Goal: Task Accomplishment & Management: Manage account settings

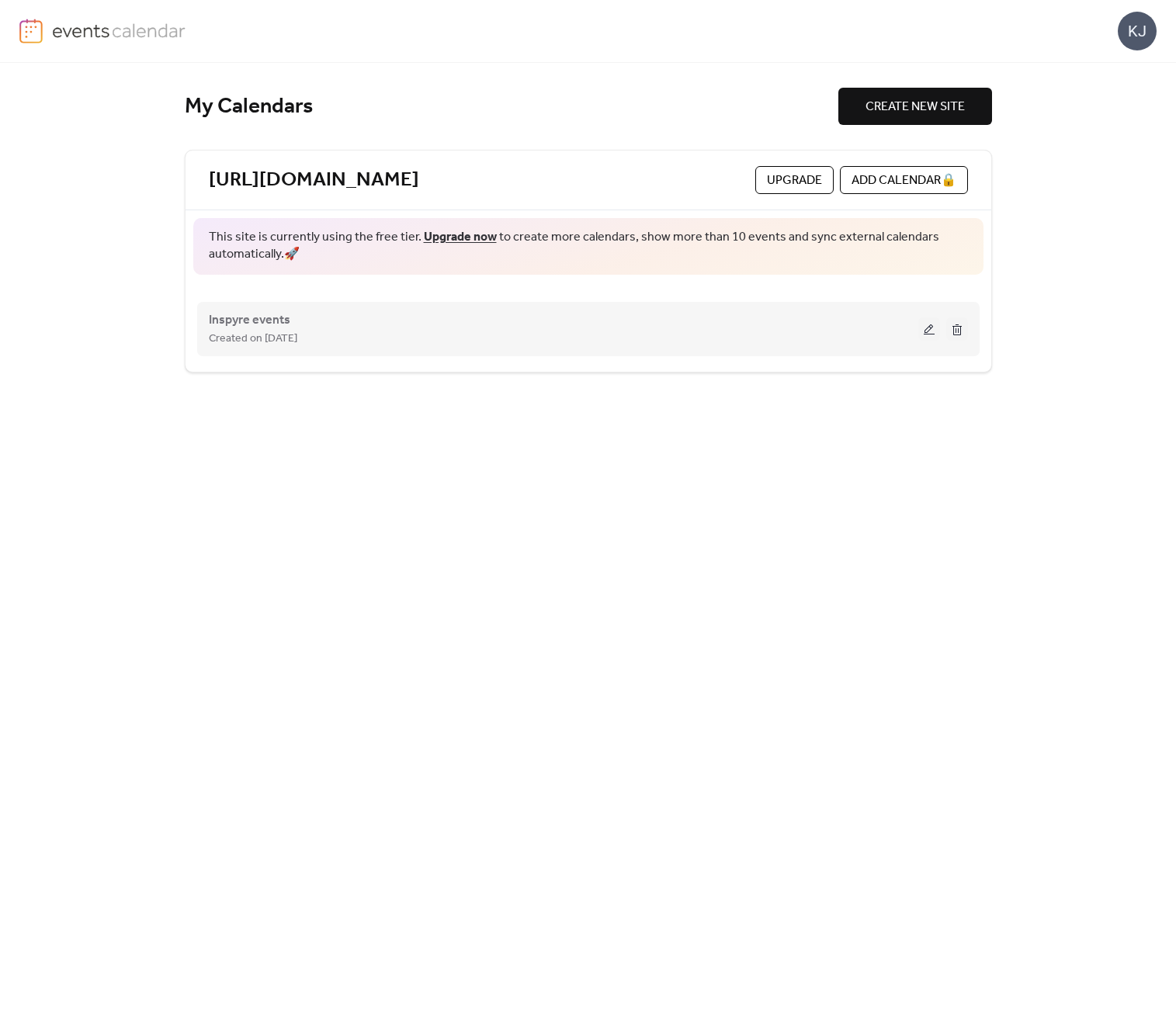
click at [412, 341] on div "Created on 3-Sep-2025" at bounding box center [563, 339] width 709 height 18
click at [934, 324] on button at bounding box center [930, 329] width 22 height 24
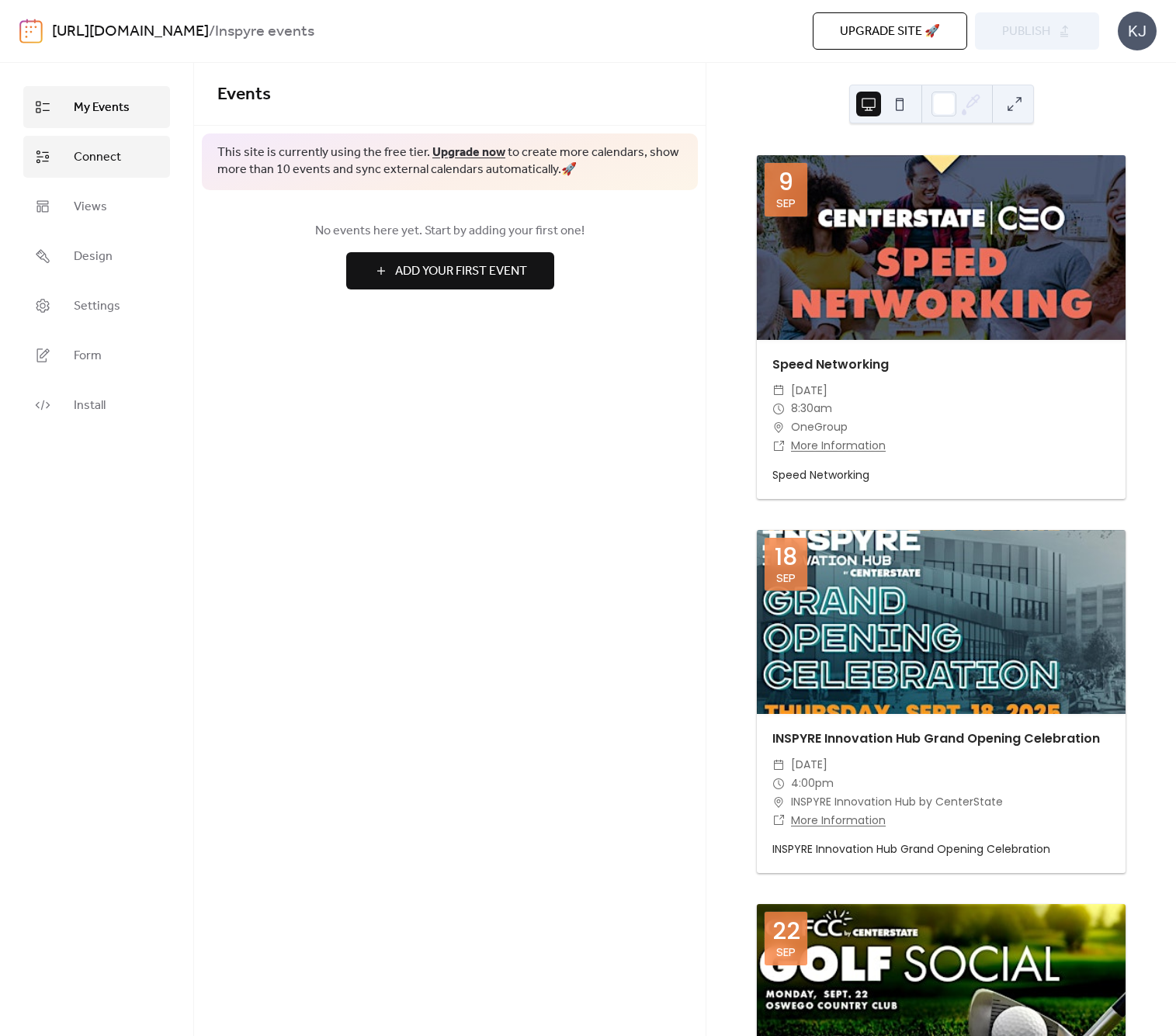
click at [119, 167] on span "Connect" at bounding box center [98, 157] width 47 height 18
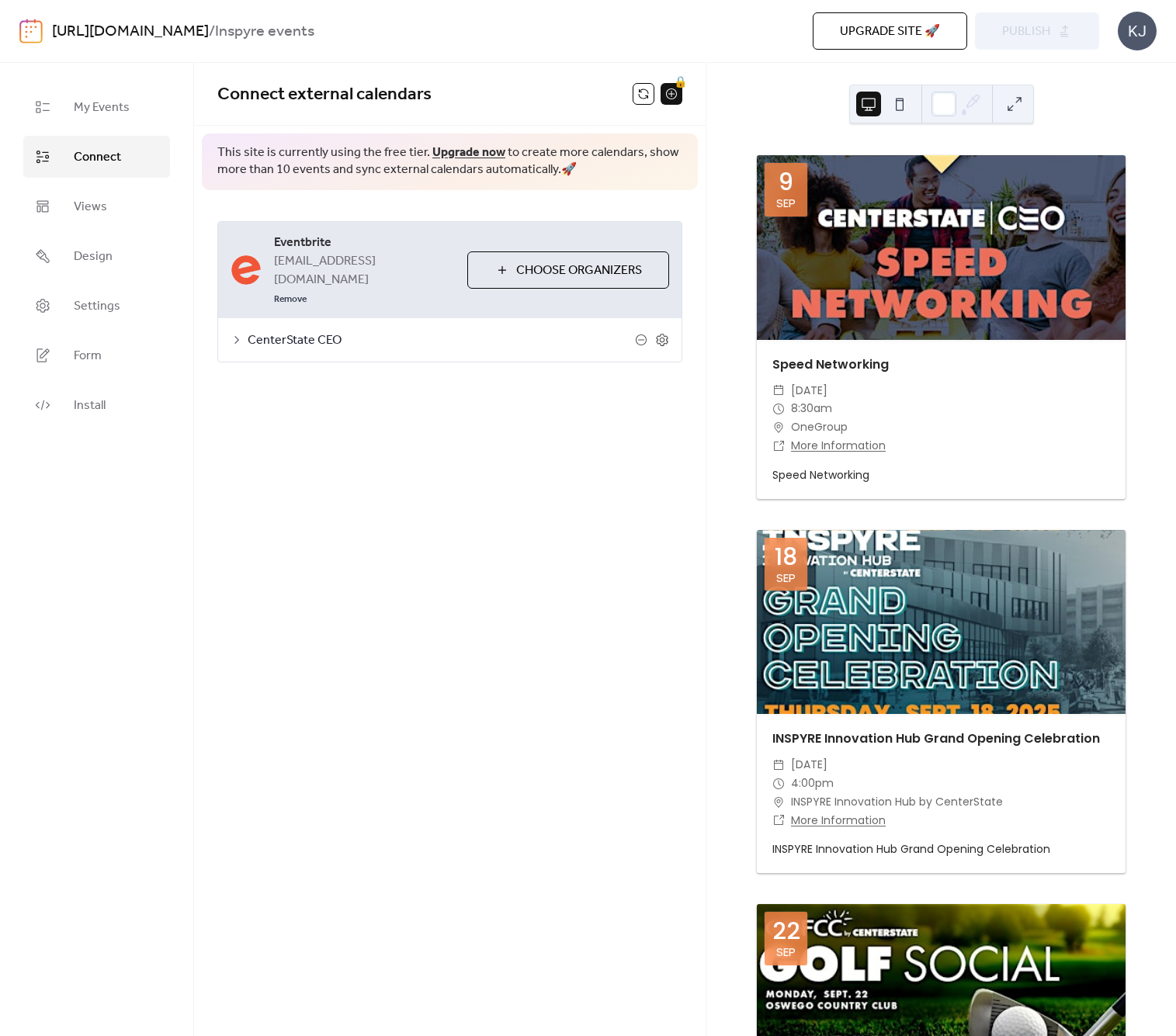
click at [334, 331] on span "CenterState CEO" at bounding box center [441, 340] width 388 height 18
click at [611, 261] on span "Choose Organizers" at bounding box center [579, 271] width 126 height 18
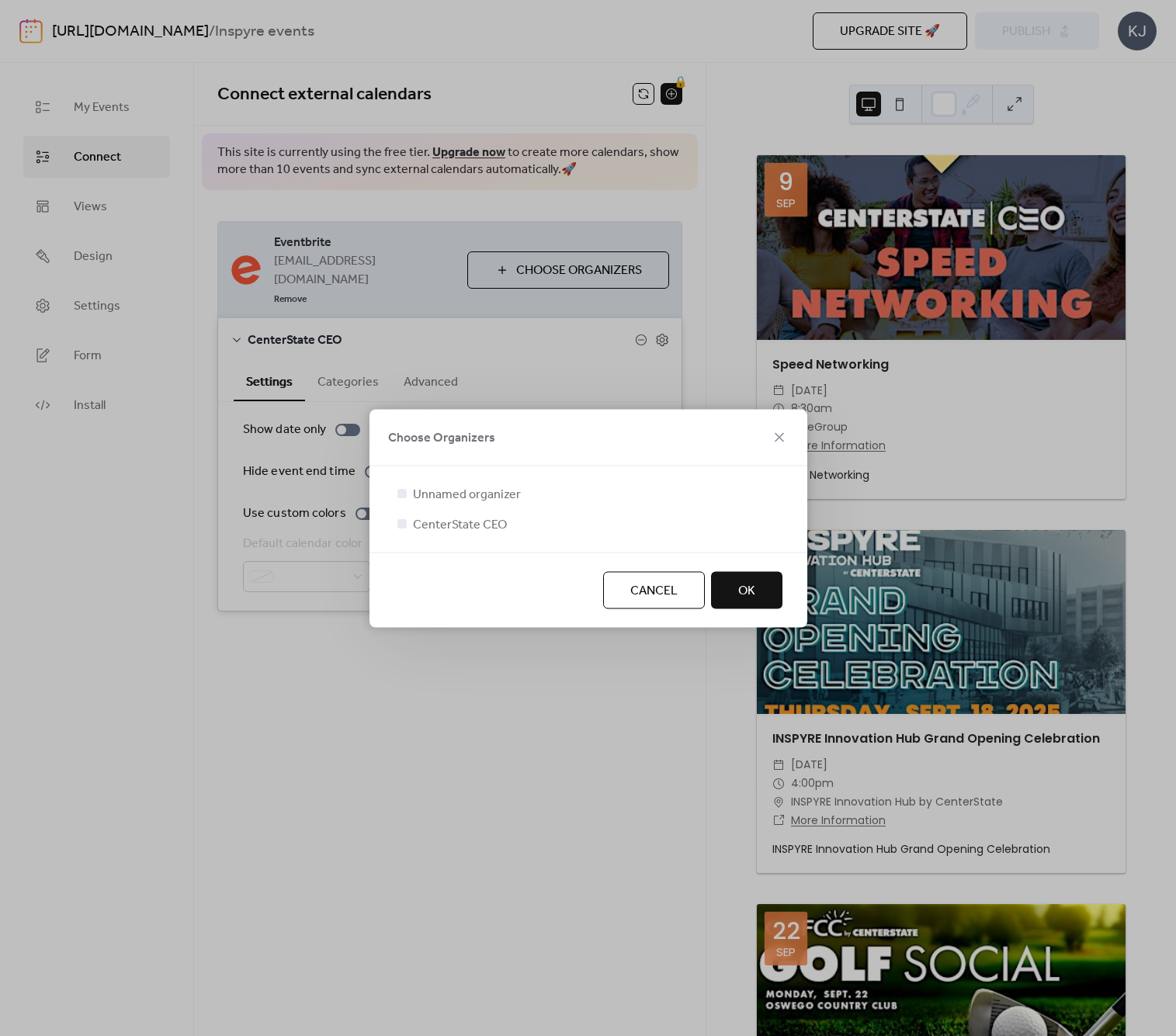
click at [736, 586] on button "OK" at bounding box center [746, 590] width 71 height 37
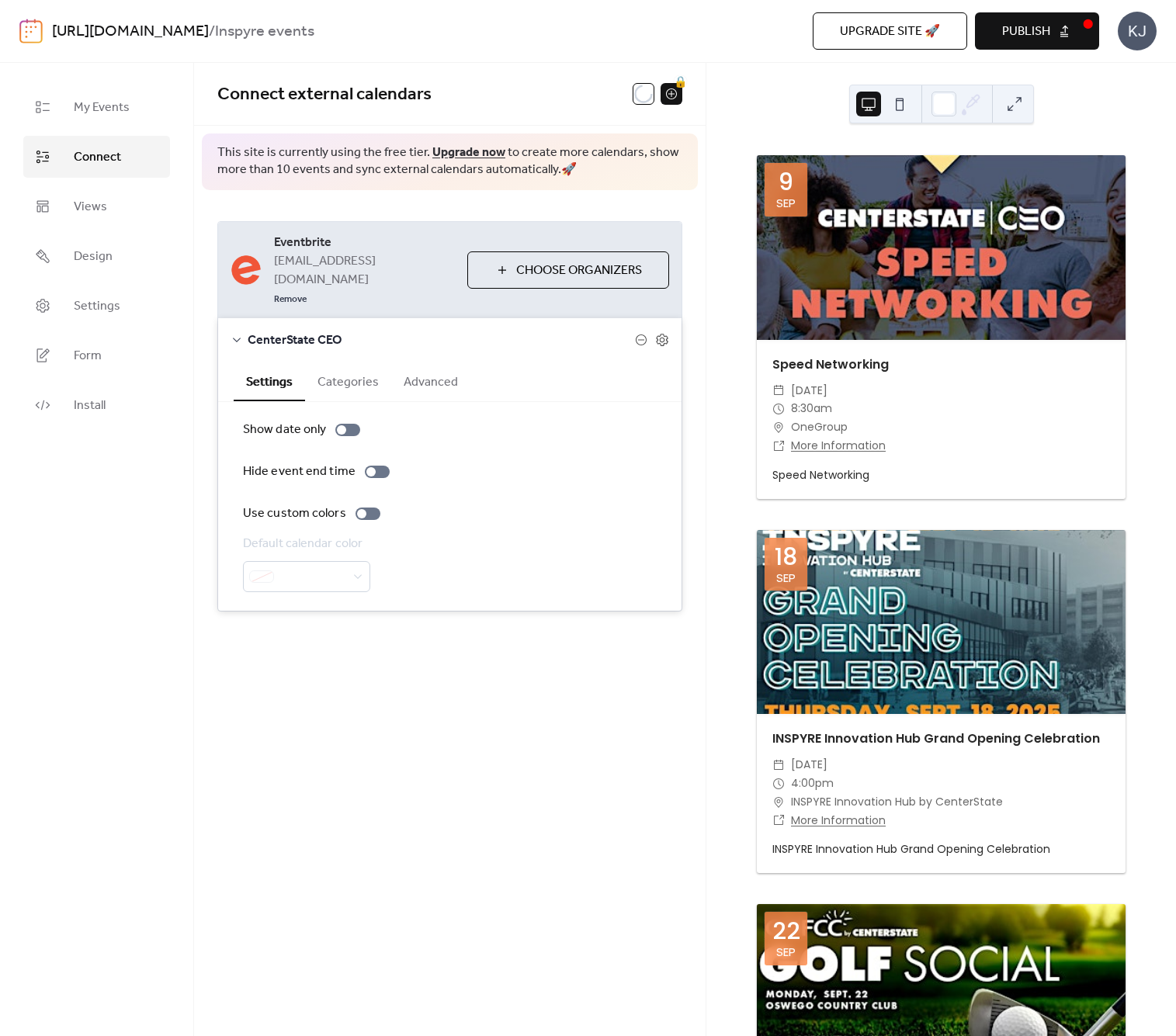
drag, startPoint x: 593, startPoint y: 741, endPoint x: 592, endPoint y: 727, distance: 14.0
click at [593, 740] on div "**********" at bounding box center [450, 550] width 512 height 973
click at [125, 209] on link "Views" at bounding box center [97, 207] width 147 height 42
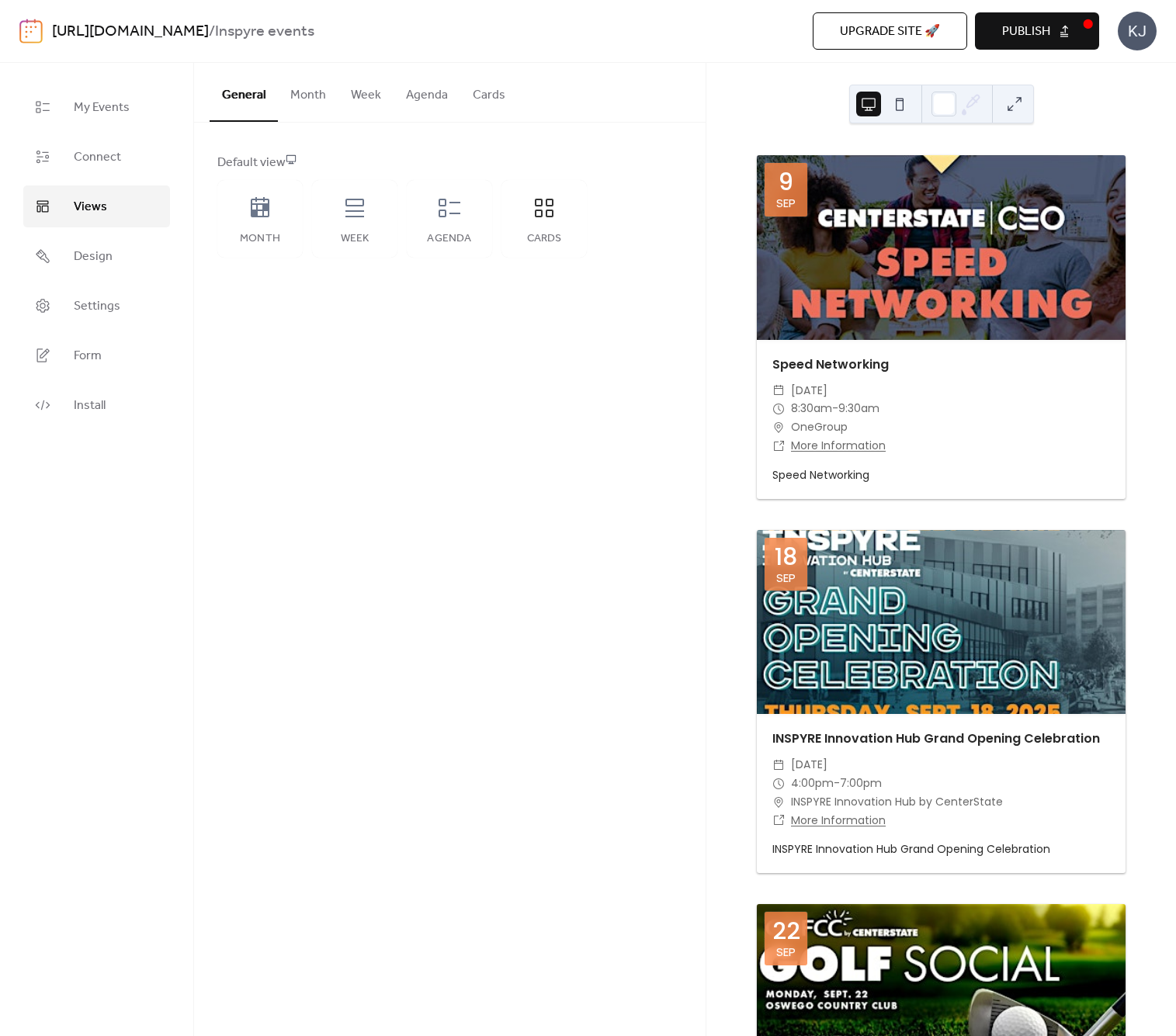
click at [406, 382] on div "General Month Week Agenda Cards Default view Month Week Agenda Cards Disabled 🔒…" at bounding box center [450, 550] width 512 height 973
click at [113, 310] on span "Settings" at bounding box center [97, 307] width 46 height 18
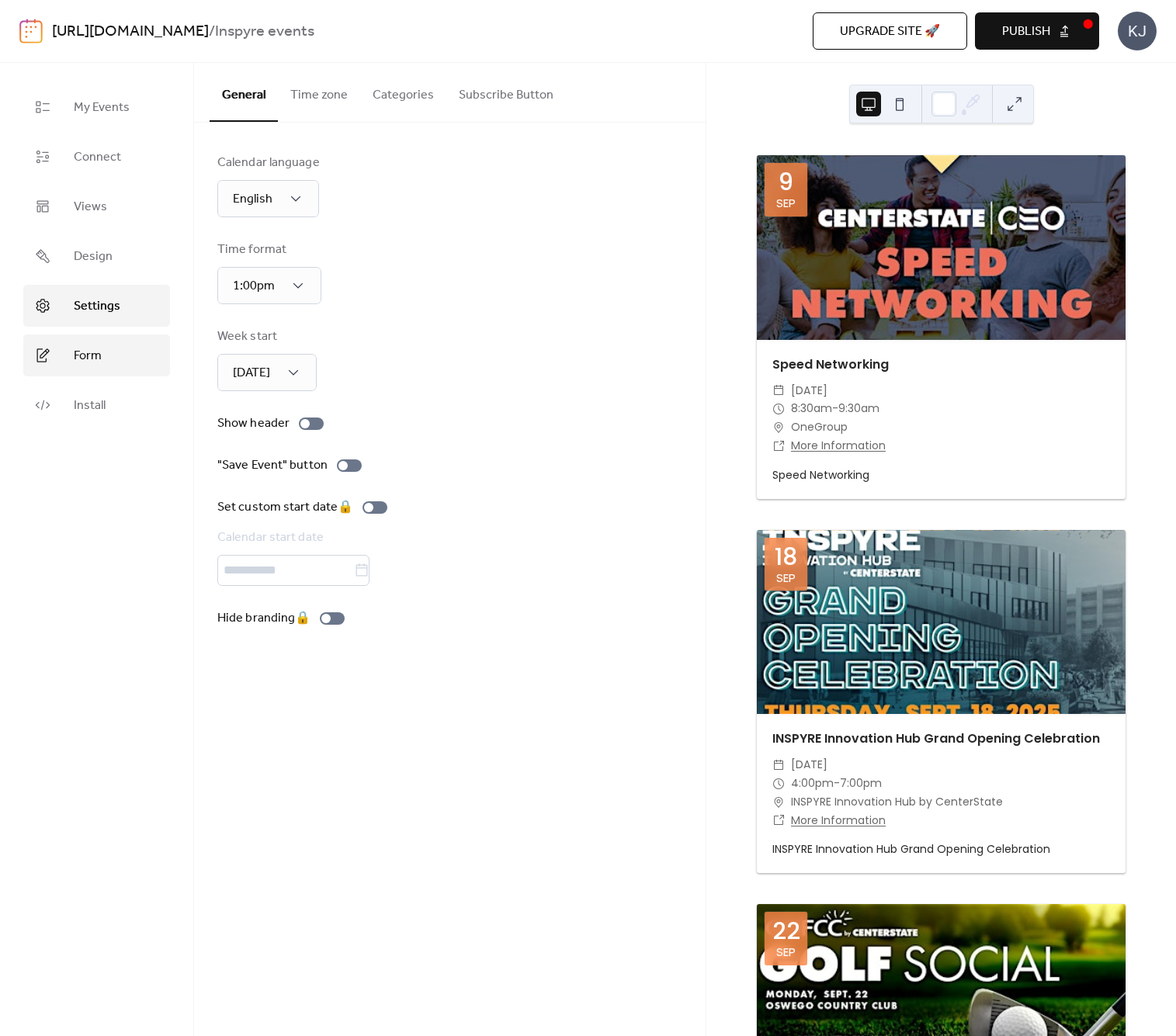
click at [105, 350] on link "Form" at bounding box center [97, 355] width 147 height 42
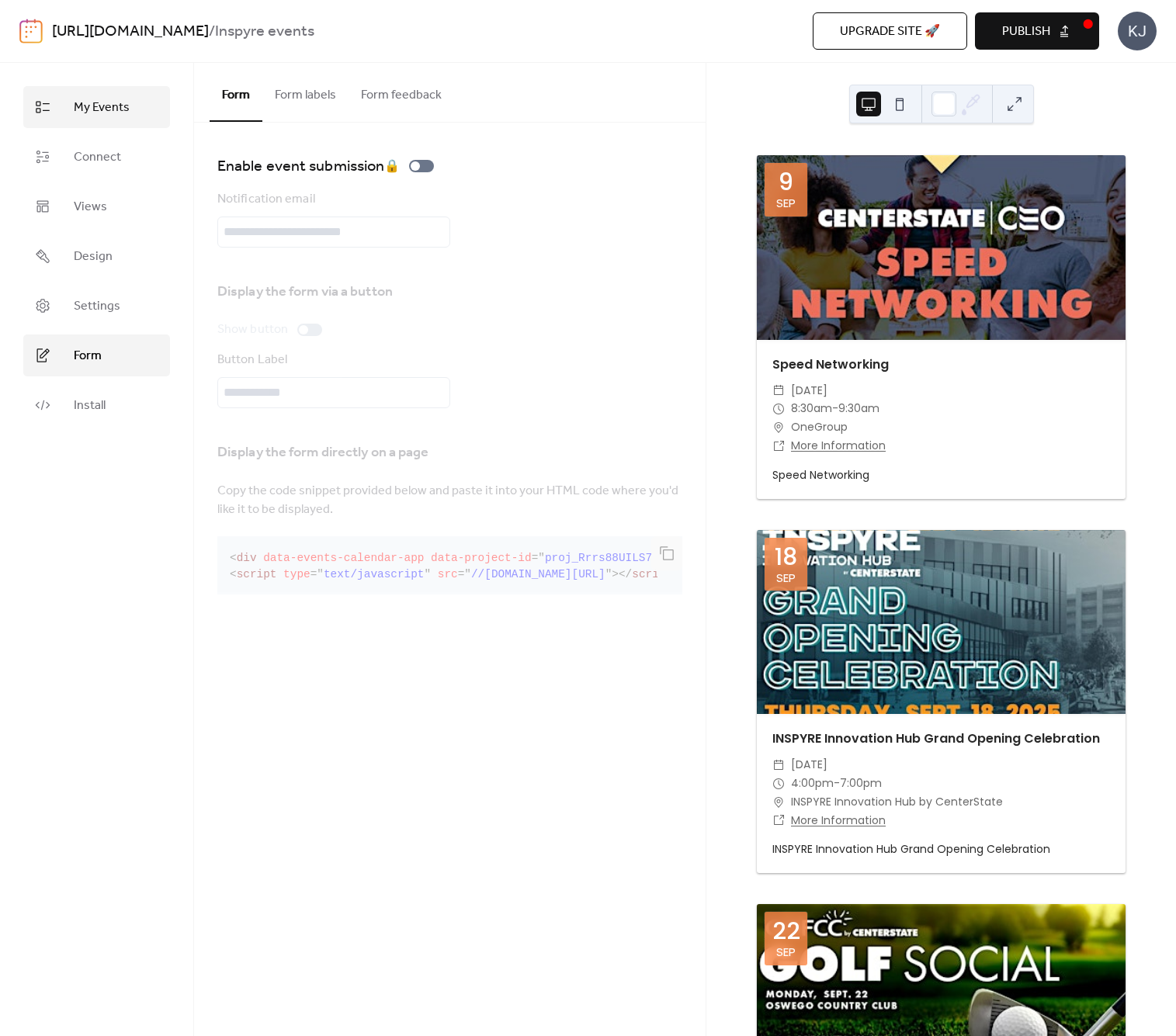
click at [109, 102] on span "My Events" at bounding box center [102, 108] width 56 height 18
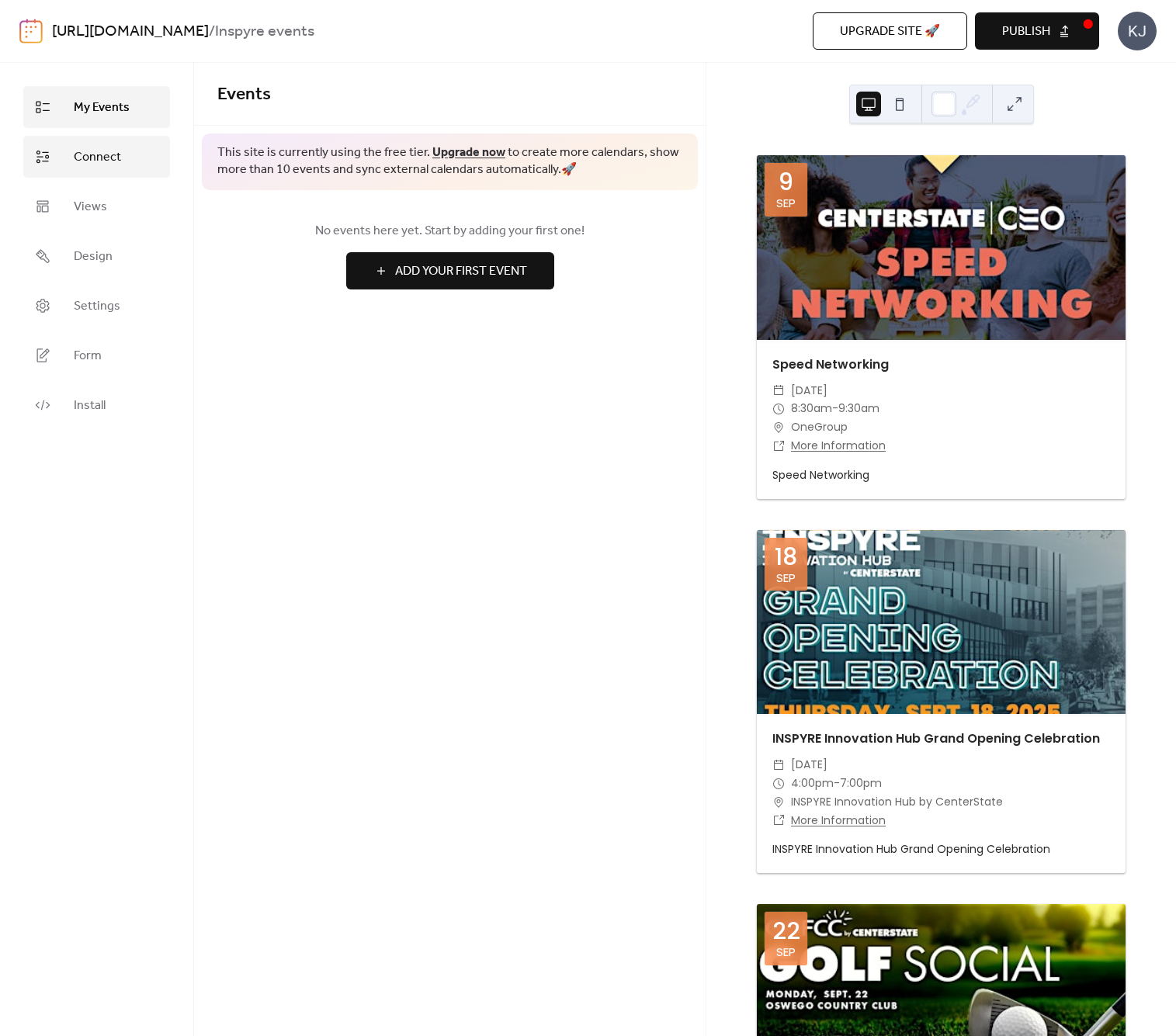
click at [103, 164] on span "Connect" at bounding box center [98, 157] width 47 height 18
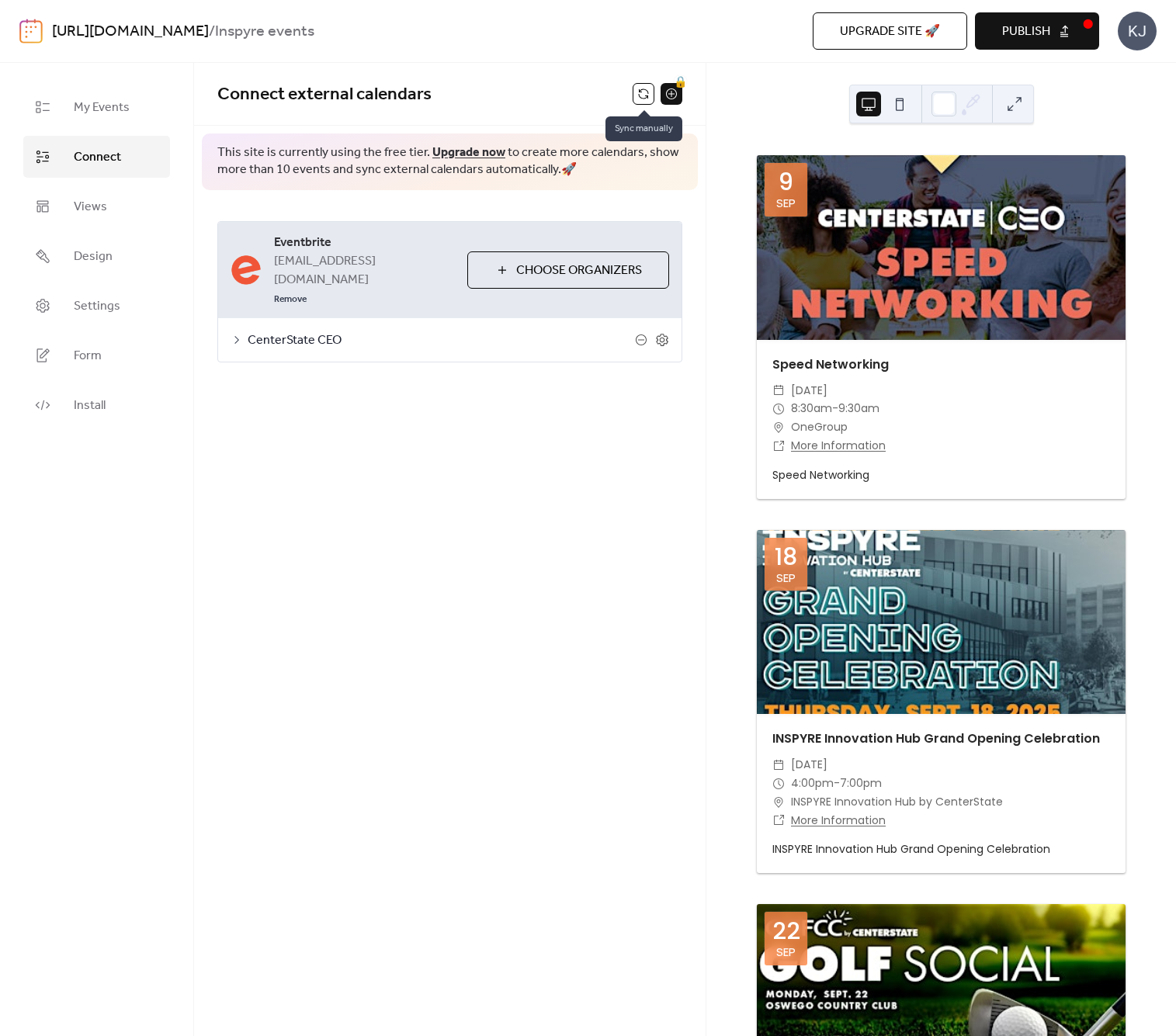
click at [641, 93] on button at bounding box center [644, 94] width 22 height 22
click at [557, 94] on span "Connect external calendars" at bounding box center [425, 94] width 415 height 31
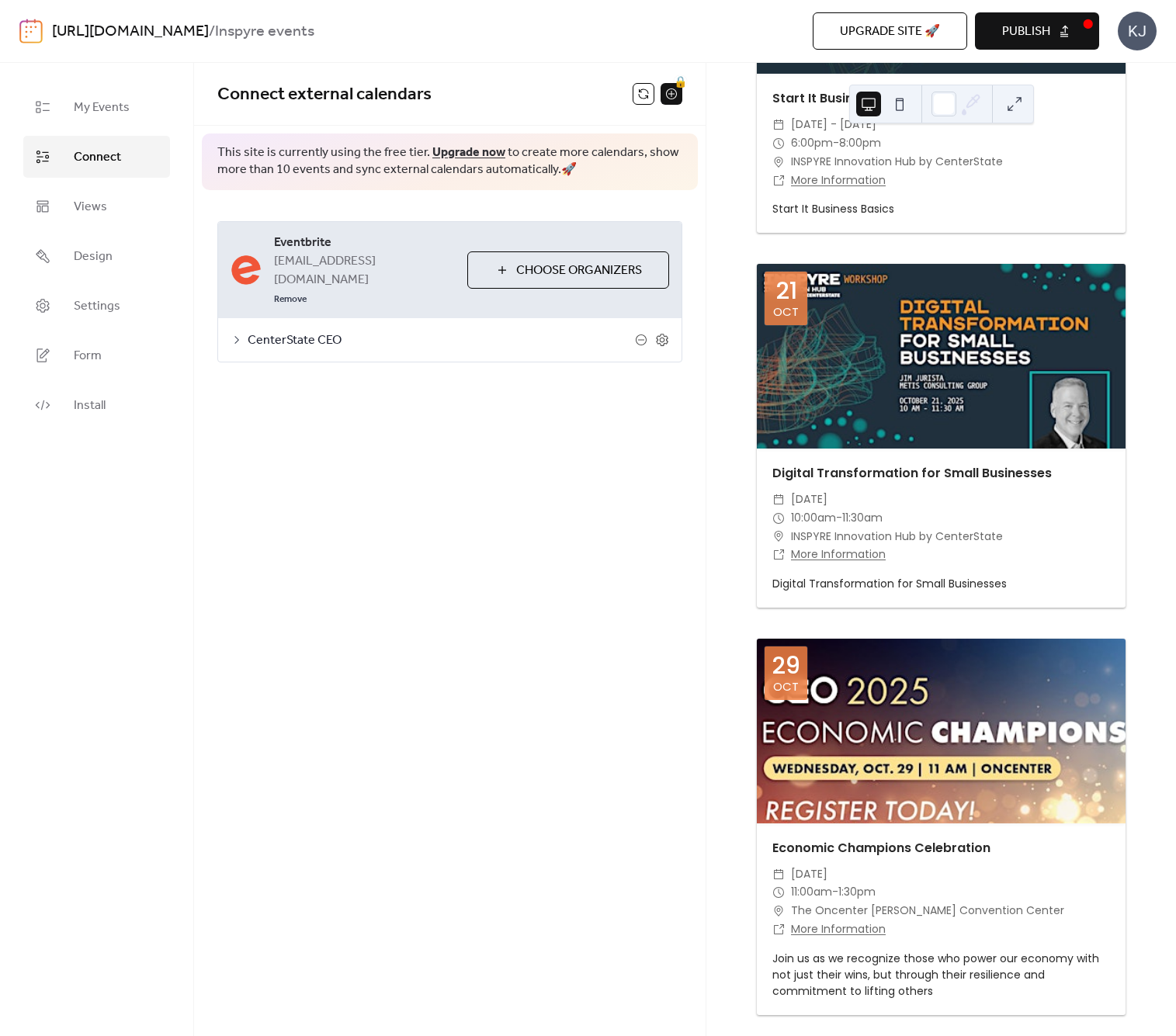
scroll to position [1796, 0]
drag, startPoint x: 603, startPoint y: 494, endPoint x: 605, endPoint y: 482, distance: 12.2
click at [603, 493] on div "**********" at bounding box center [450, 550] width 512 height 973
click at [1039, 29] on span "Publish" at bounding box center [1026, 32] width 48 height 18
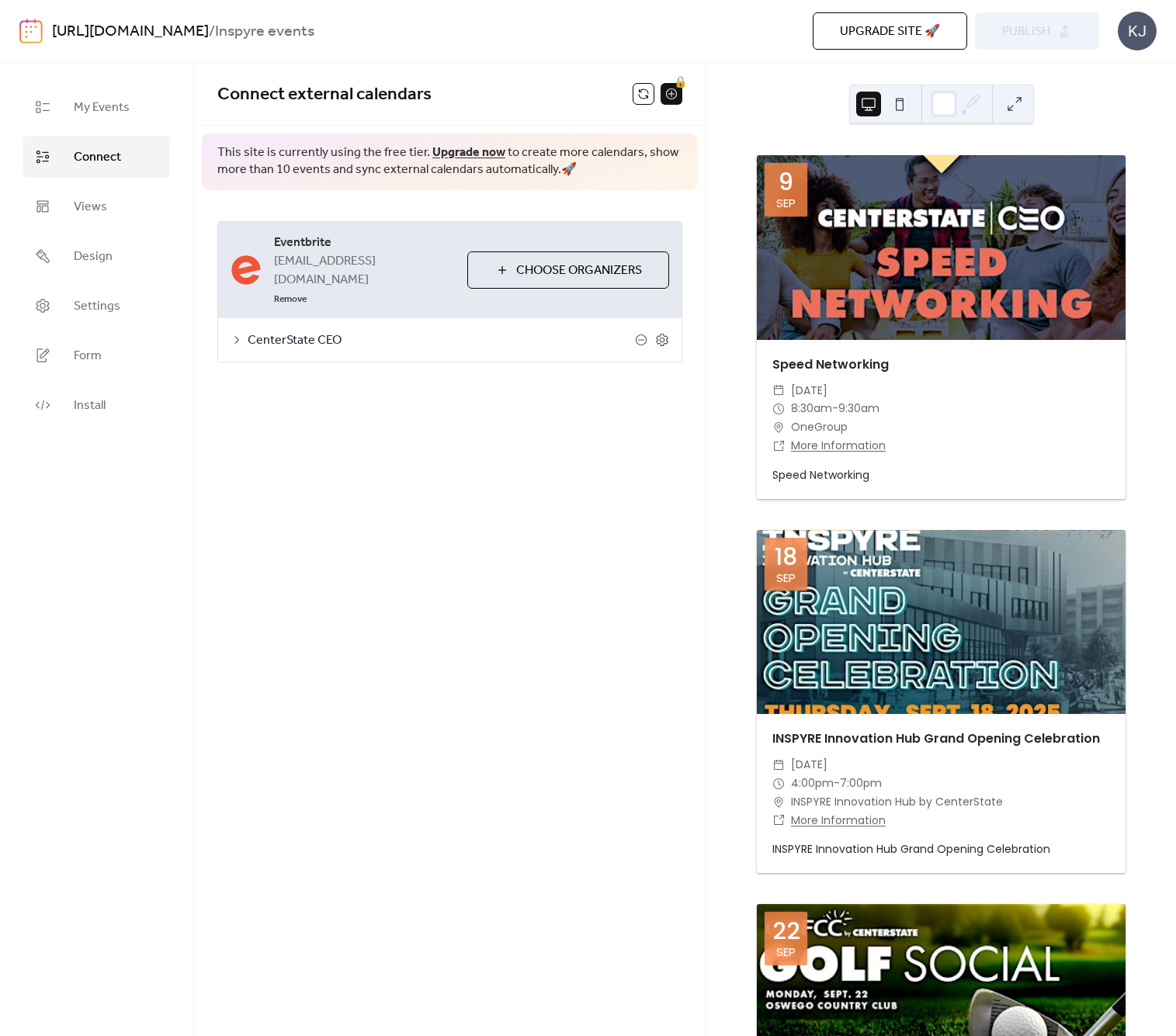
scroll to position [0, 0]
drag, startPoint x: 566, startPoint y: 401, endPoint x: 567, endPoint y: 388, distance: 13.0
click at [566, 398] on div "**********" at bounding box center [450, 244] width 512 height 361
click at [237, 334] on icon at bounding box center [236, 339] width 13 height 13
click at [340, 361] on button "Categories" at bounding box center [348, 380] width 87 height 38
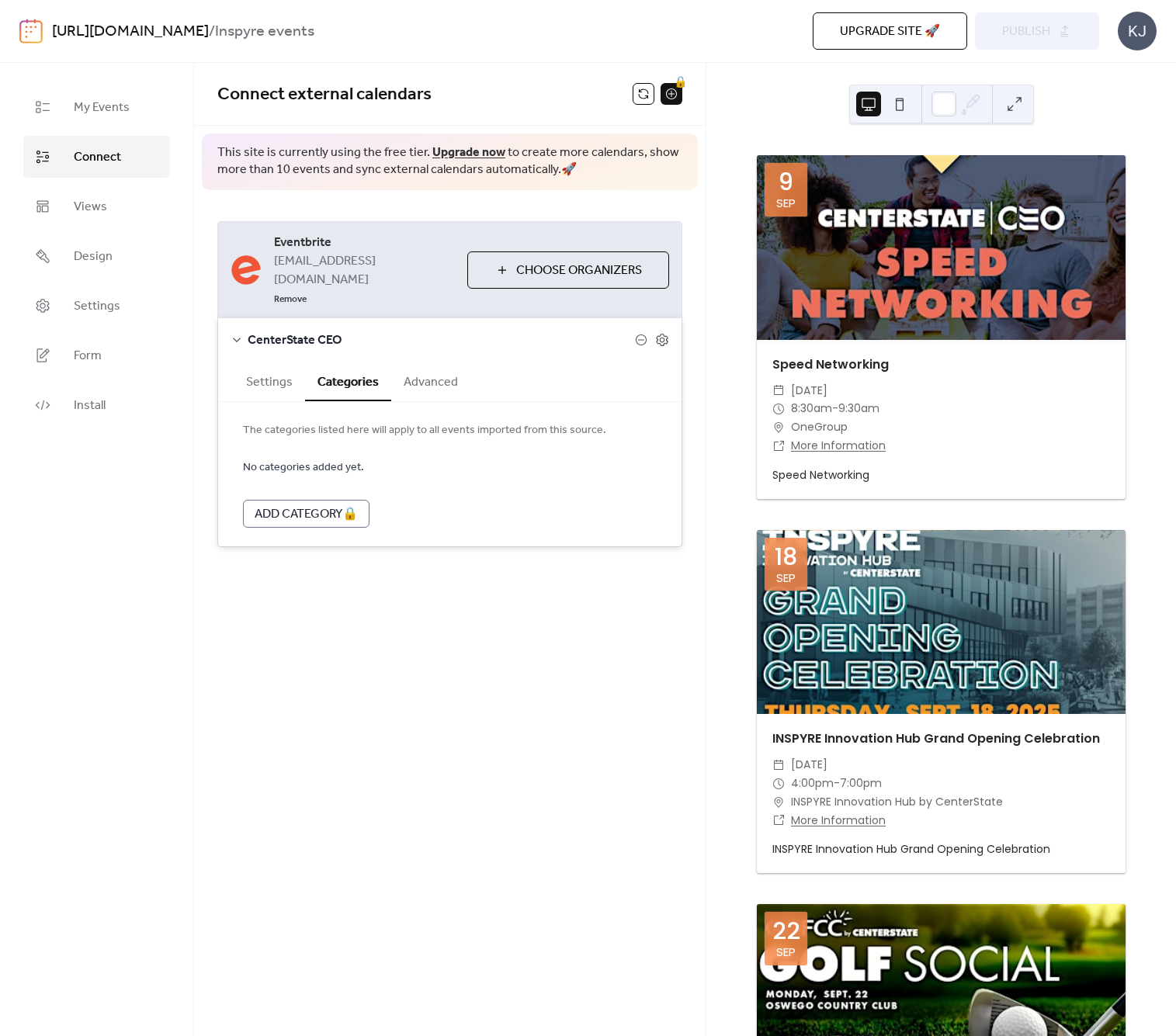
click at [420, 361] on button "Advanced" at bounding box center [431, 380] width 79 height 38
click at [338, 361] on button "Categories" at bounding box center [348, 380] width 87 height 38
click at [272, 365] on button "Settings" at bounding box center [269, 380] width 71 height 38
click at [662, 333] on icon at bounding box center [662, 339] width 14 height 14
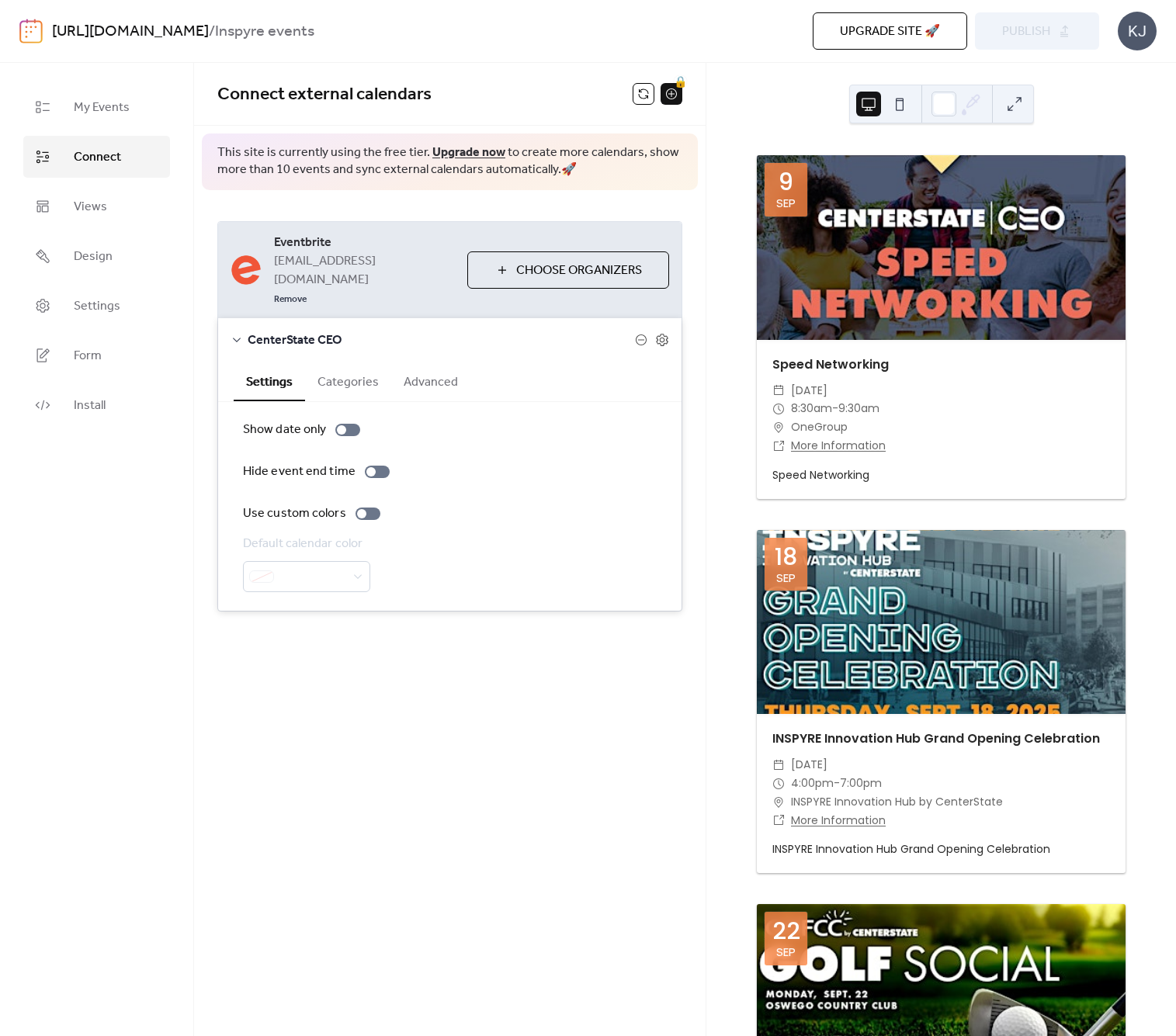
click at [344, 361] on button "Categories" at bounding box center [348, 380] width 87 height 38
click at [270, 365] on button "Settings" at bounding box center [269, 380] width 71 height 38
click at [98, 111] on span "My Events" at bounding box center [102, 108] width 56 height 18
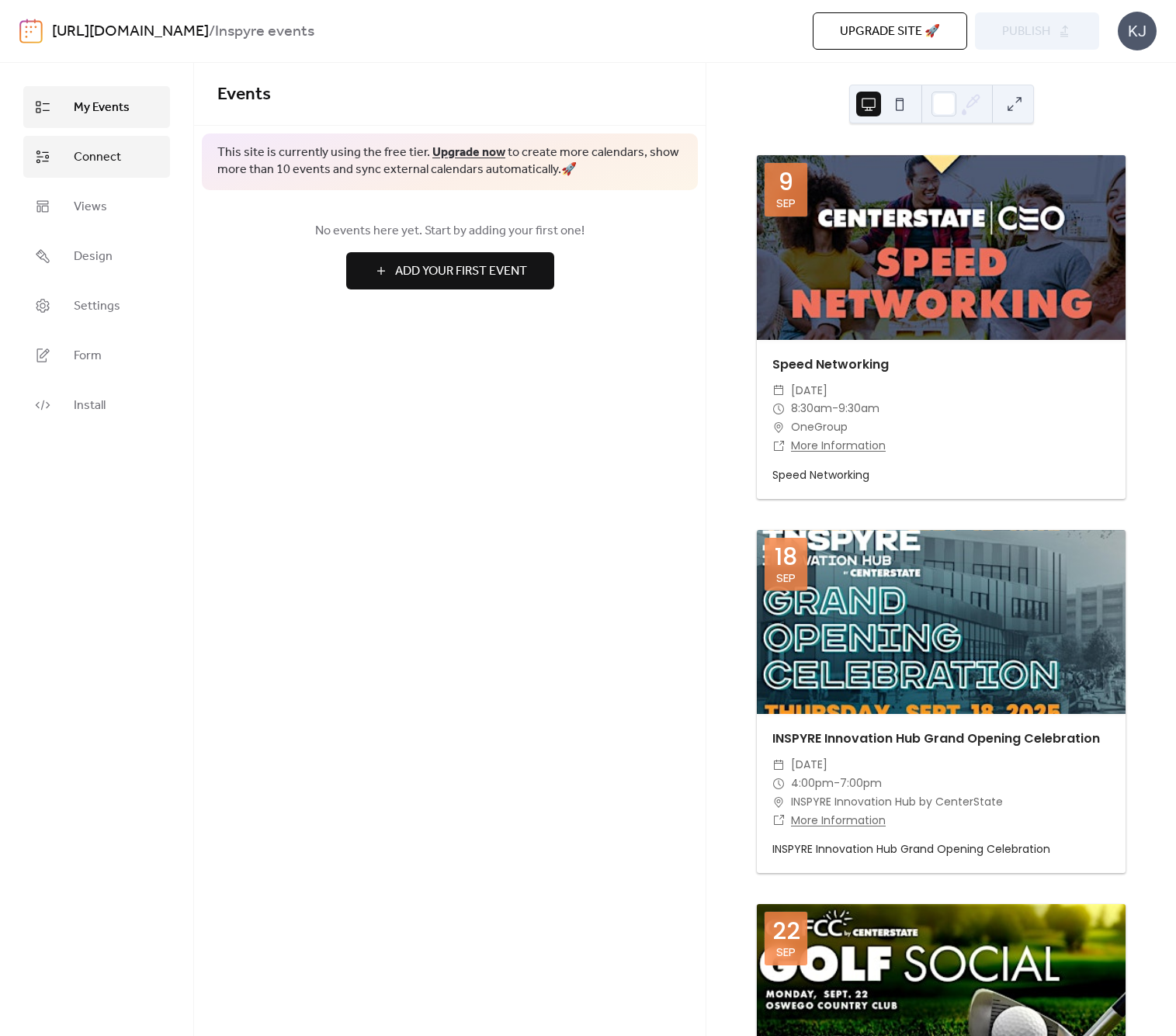
click at [104, 164] on span "Connect" at bounding box center [98, 157] width 47 height 18
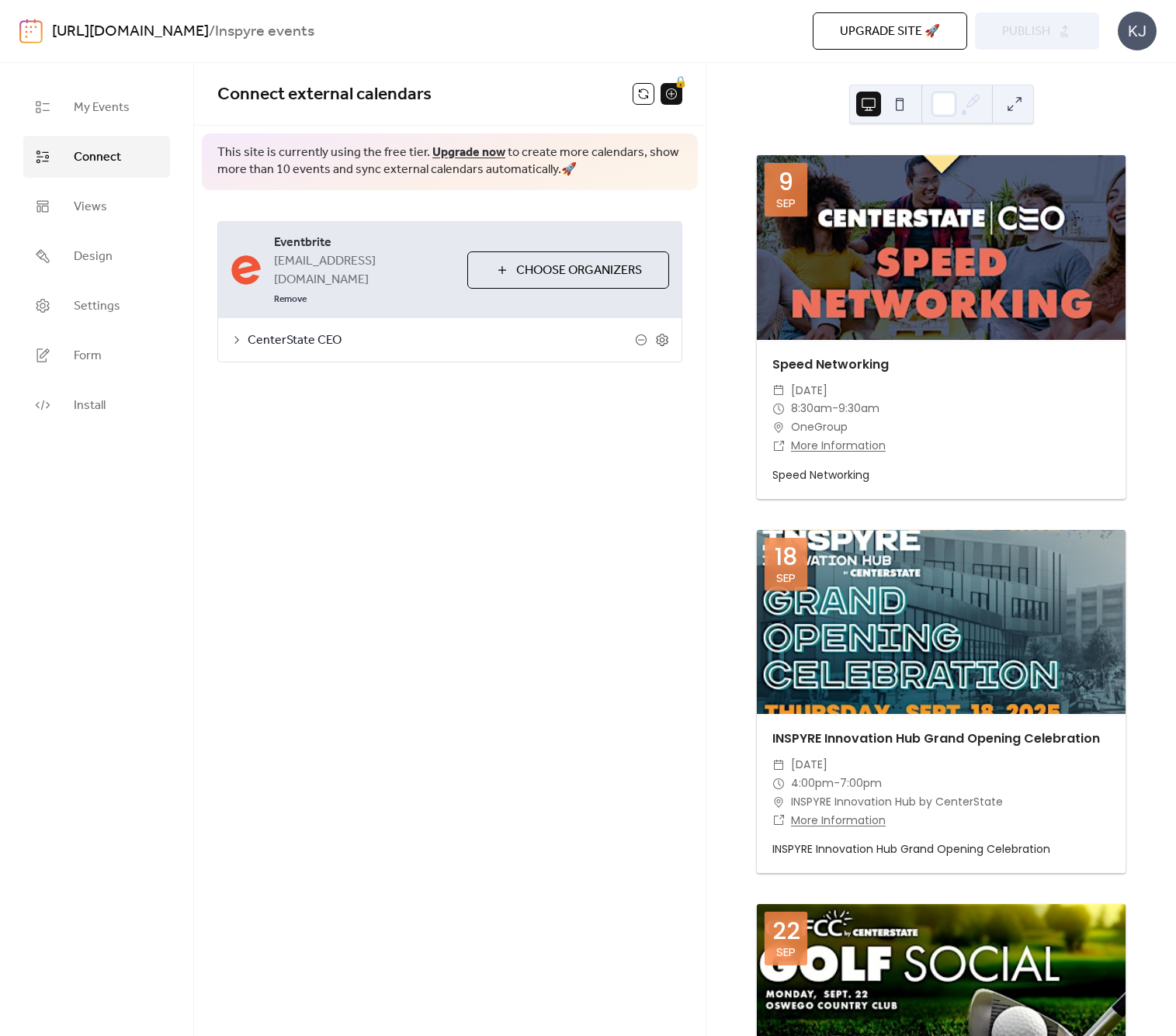
click at [596, 261] on span "Choose Organizers" at bounding box center [579, 271] width 126 height 18
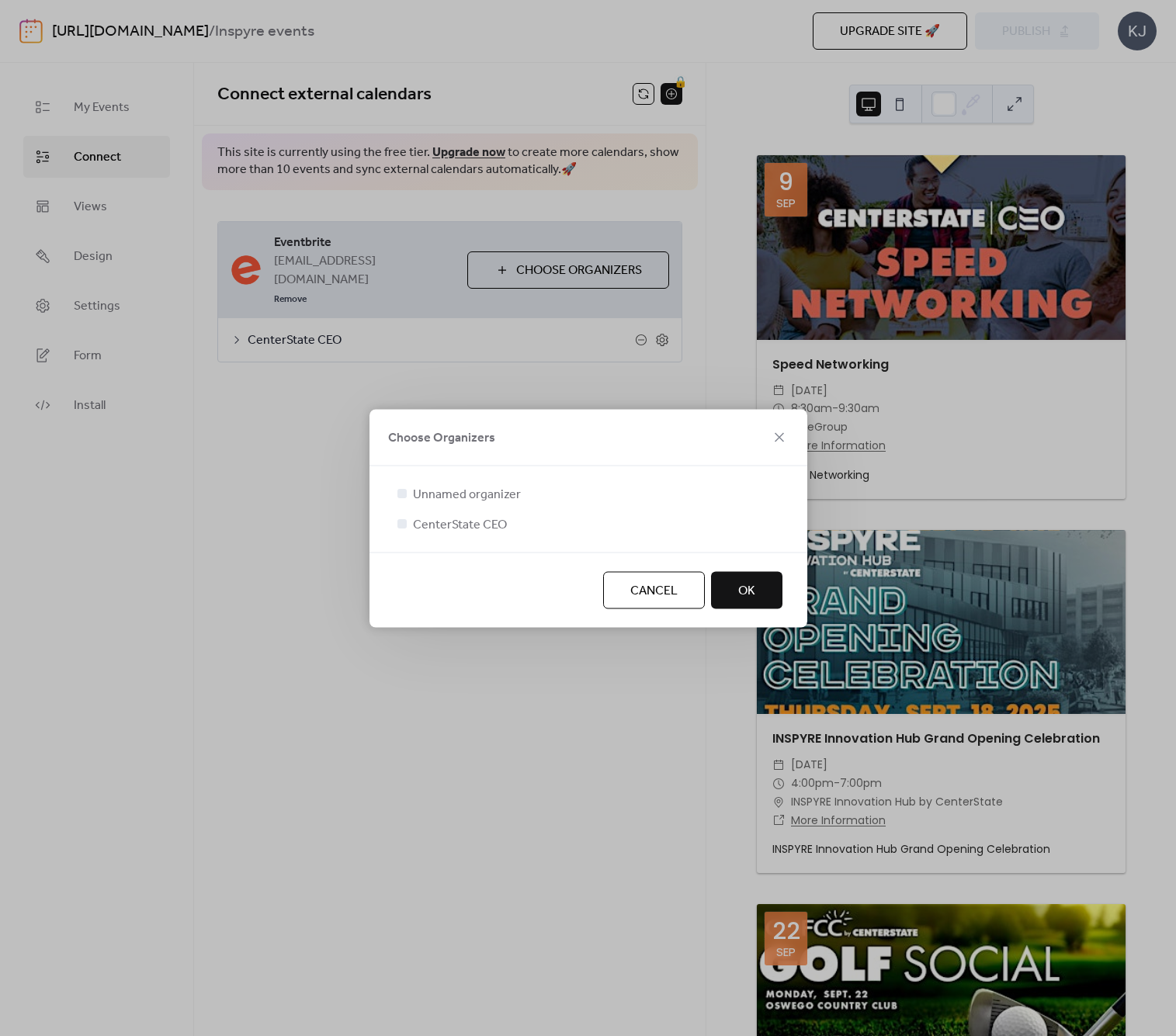
drag, startPoint x: 778, startPoint y: 436, endPoint x: 731, endPoint y: 396, distance: 61.7
click at [778, 436] on icon at bounding box center [779, 437] width 18 height 18
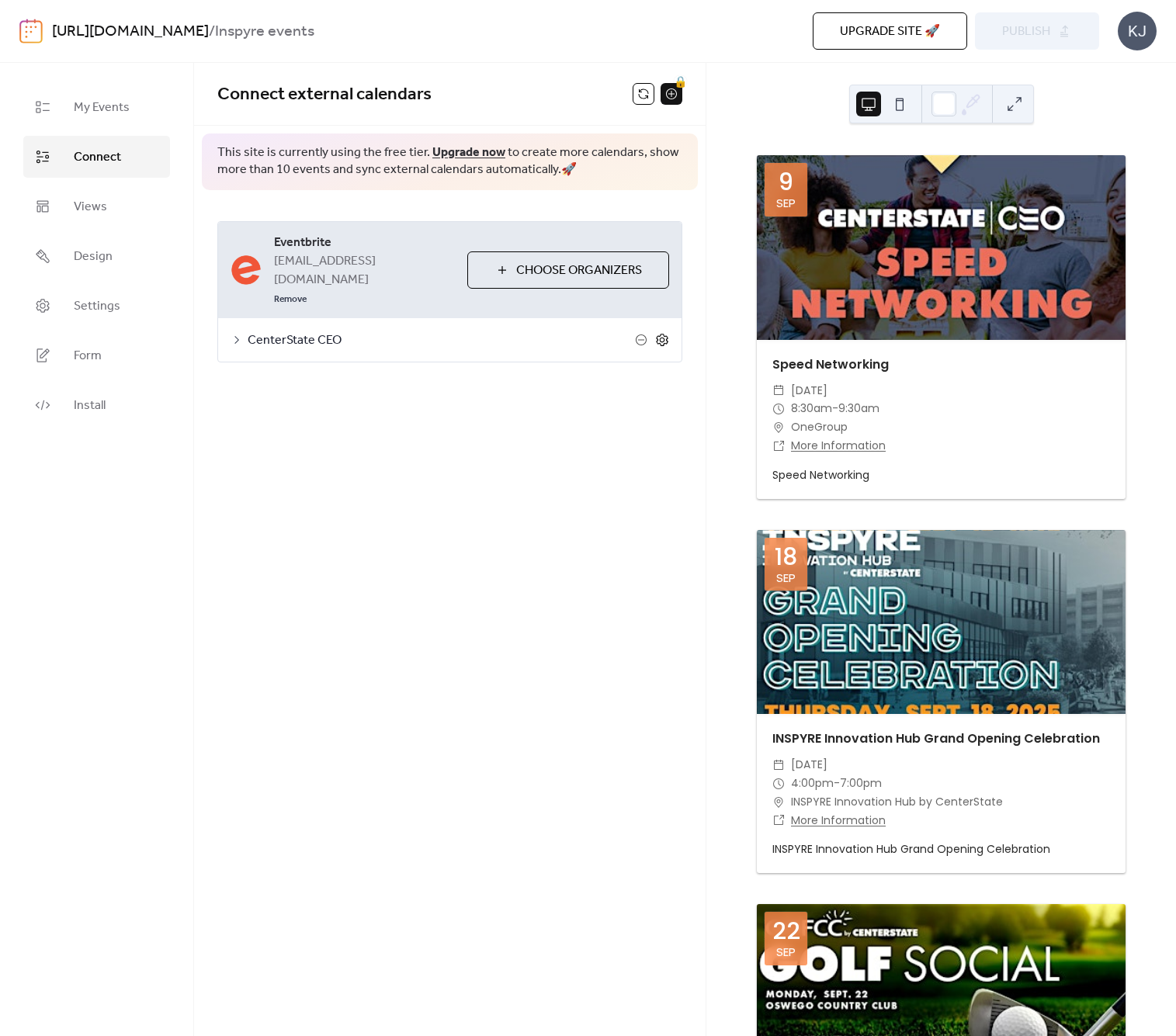
click at [663, 333] on icon at bounding box center [662, 339] width 14 height 14
click at [427, 364] on button "Advanced" at bounding box center [431, 380] width 79 height 38
click at [348, 368] on button "Categories" at bounding box center [348, 380] width 87 height 38
click at [248, 363] on button "Settings" at bounding box center [269, 380] width 71 height 38
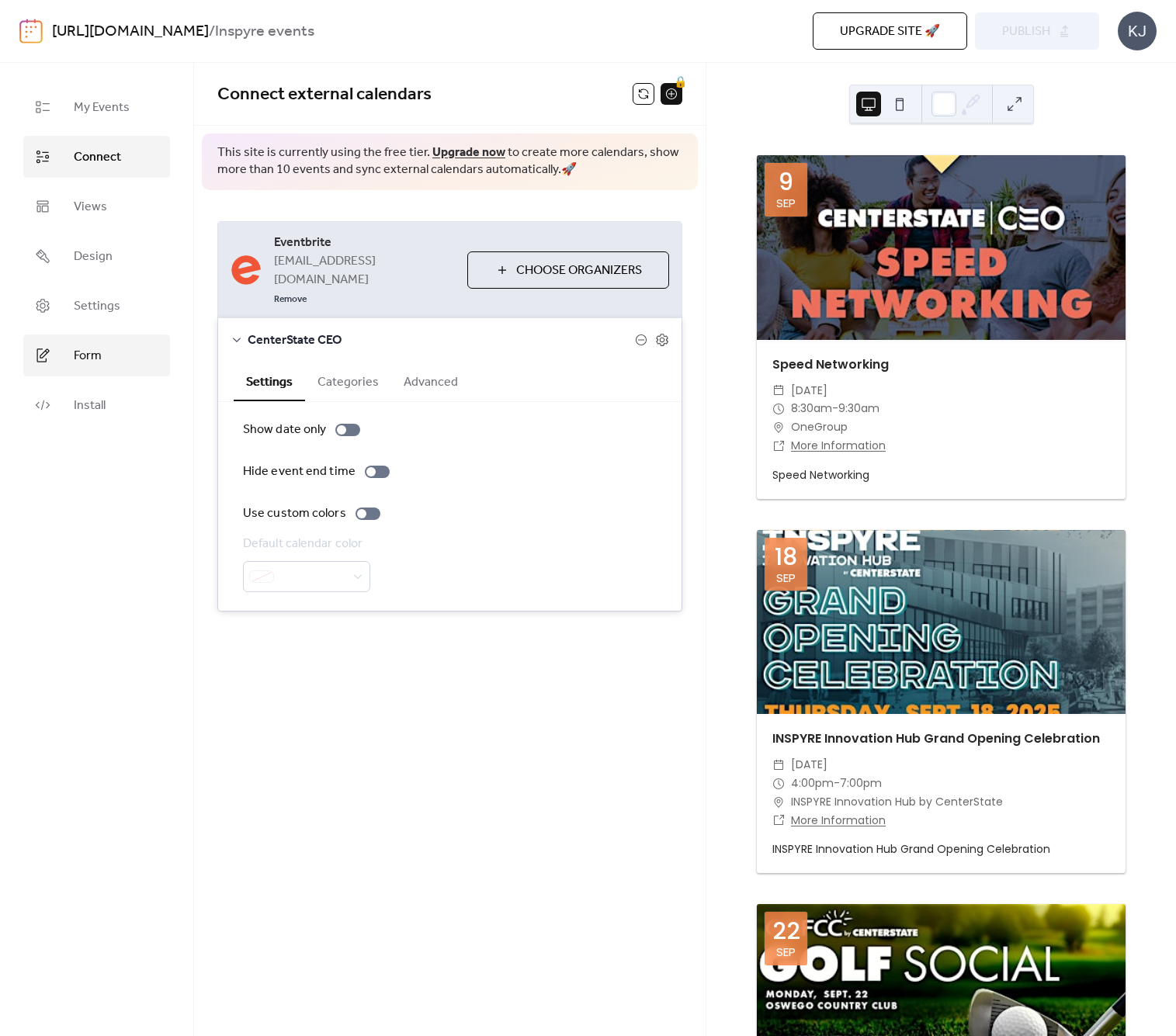
drag, startPoint x: 101, startPoint y: 348, endPoint x: 103, endPoint y: 337, distance: 11.2
click at [102, 347] on link "Form" at bounding box center [97, 355] width 147 height 42
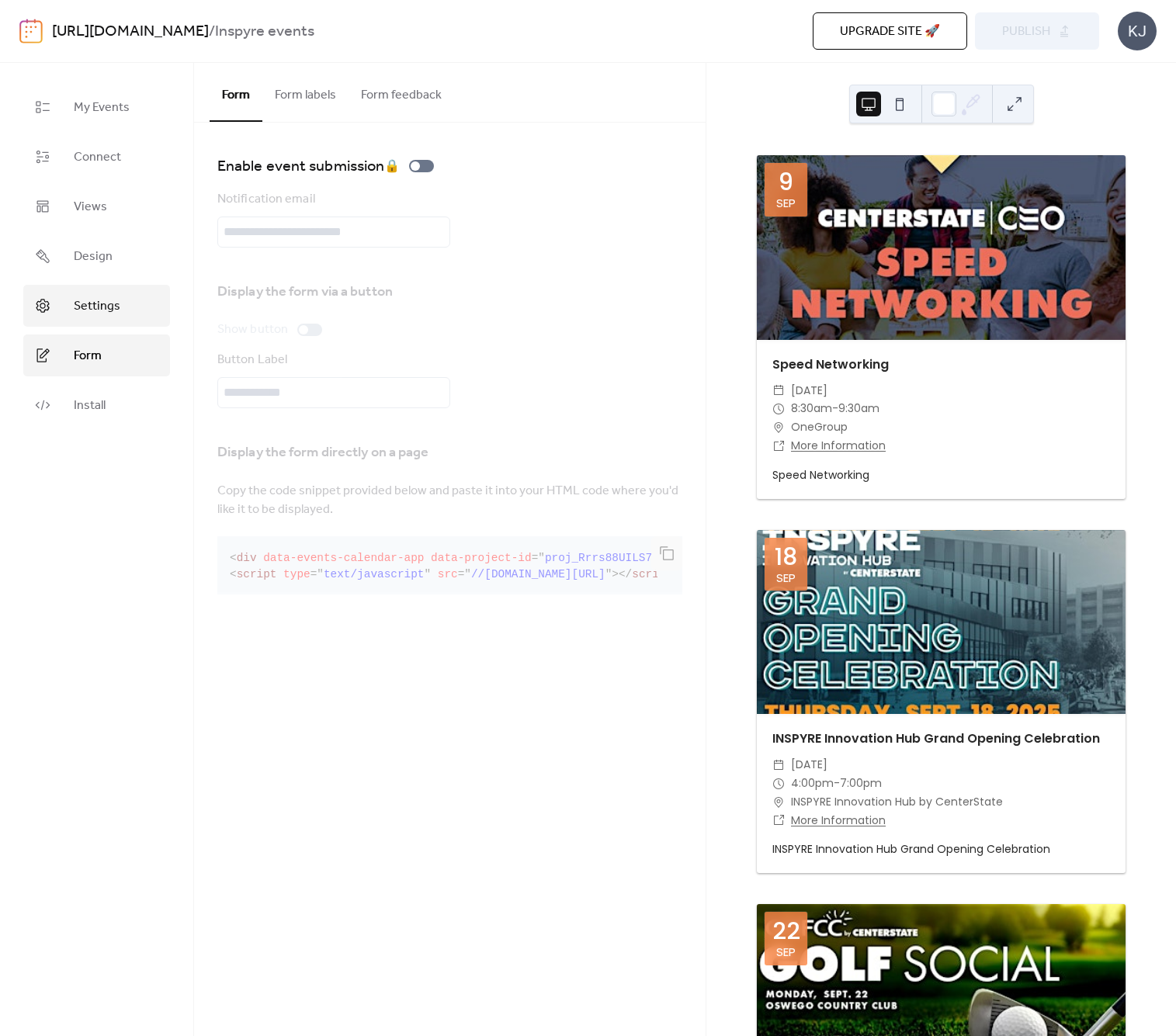
click at [107, 300] on span "Settings" at bounding box center [97, 307] width 46 height 18
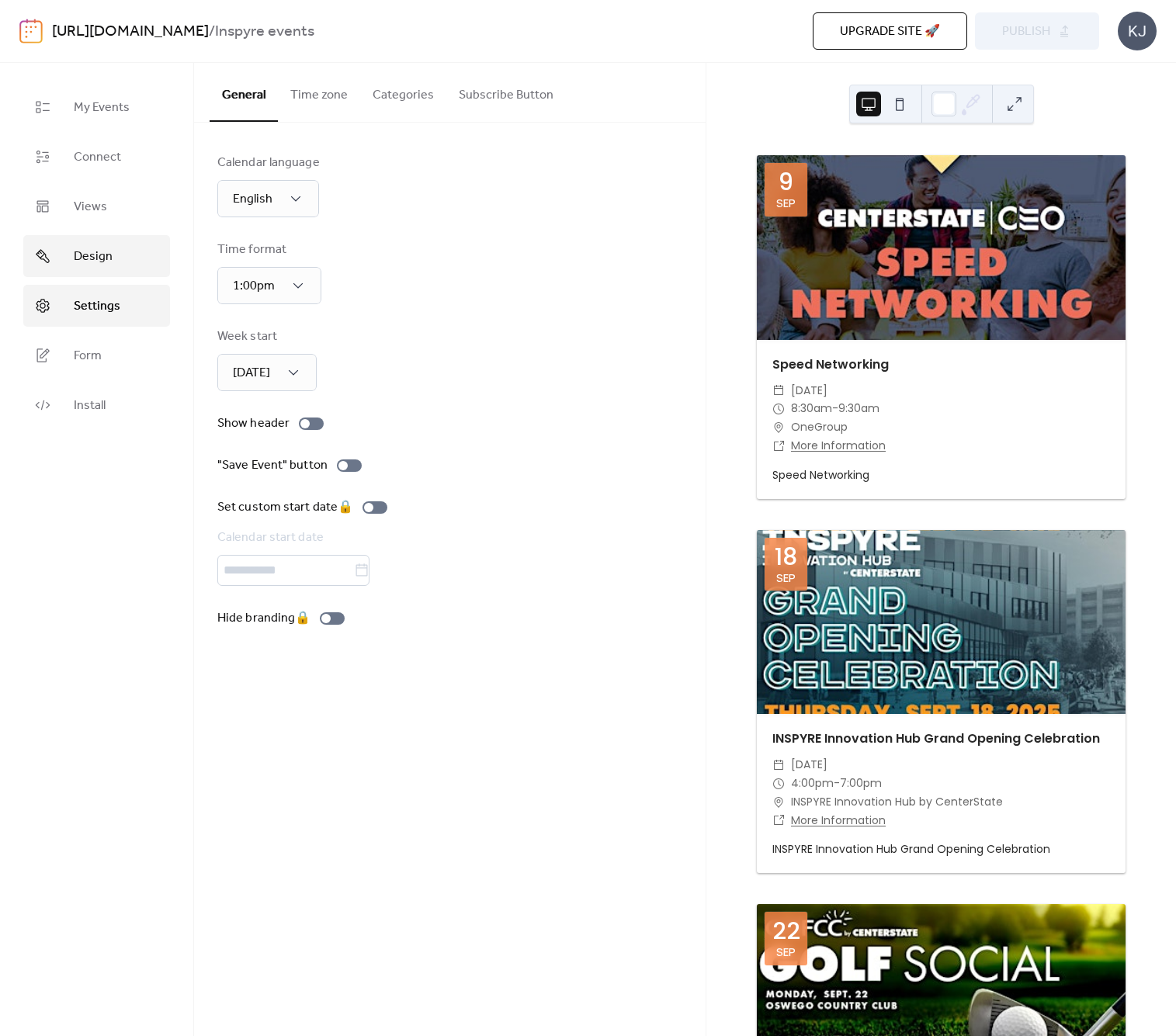
click at [118, 257] on link "Design" at bounding box center [97, 256] width 147 height 42
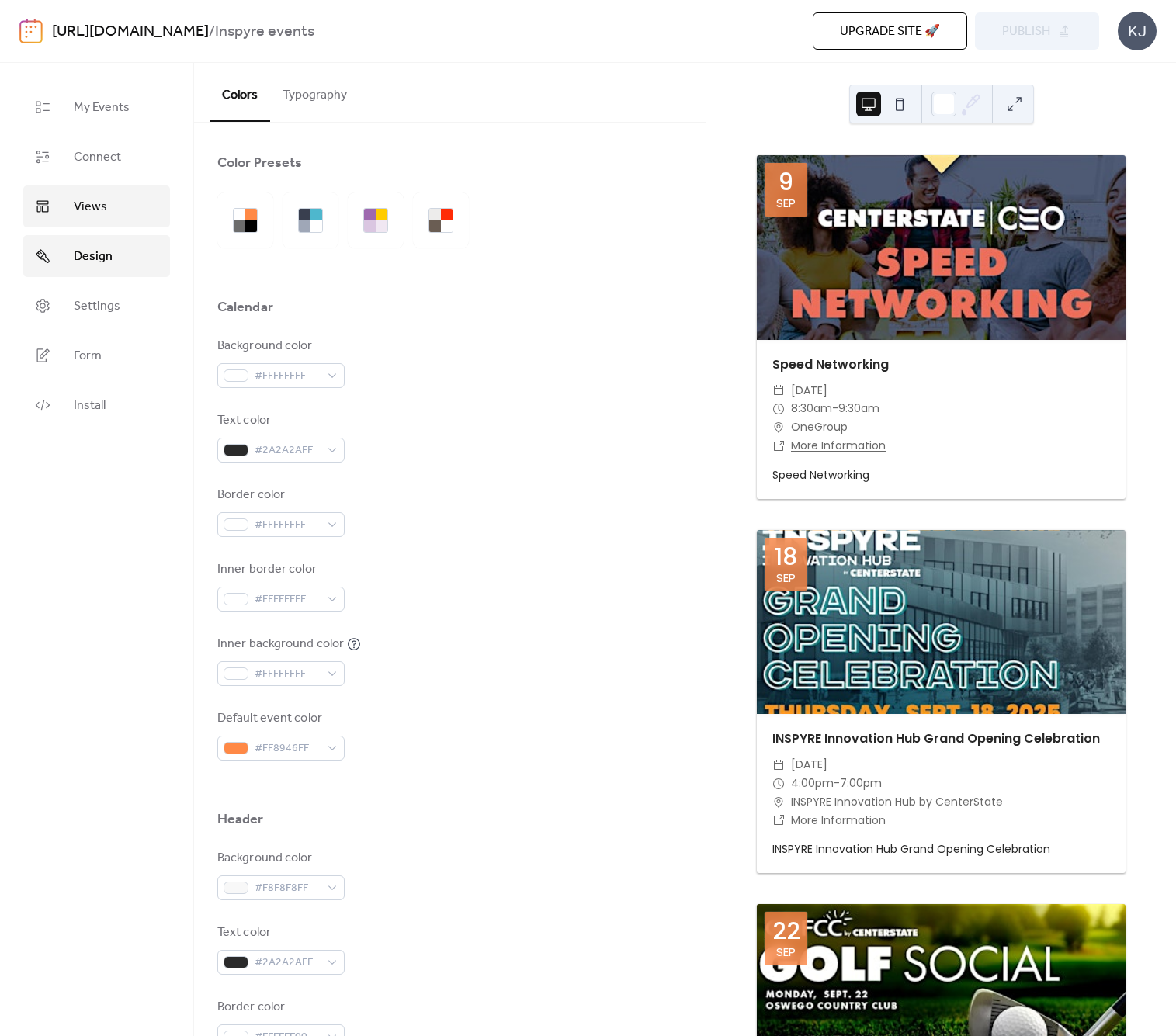
click at [103, 212] on span "Views" at bounding box center [91, 208] width 34 height 18
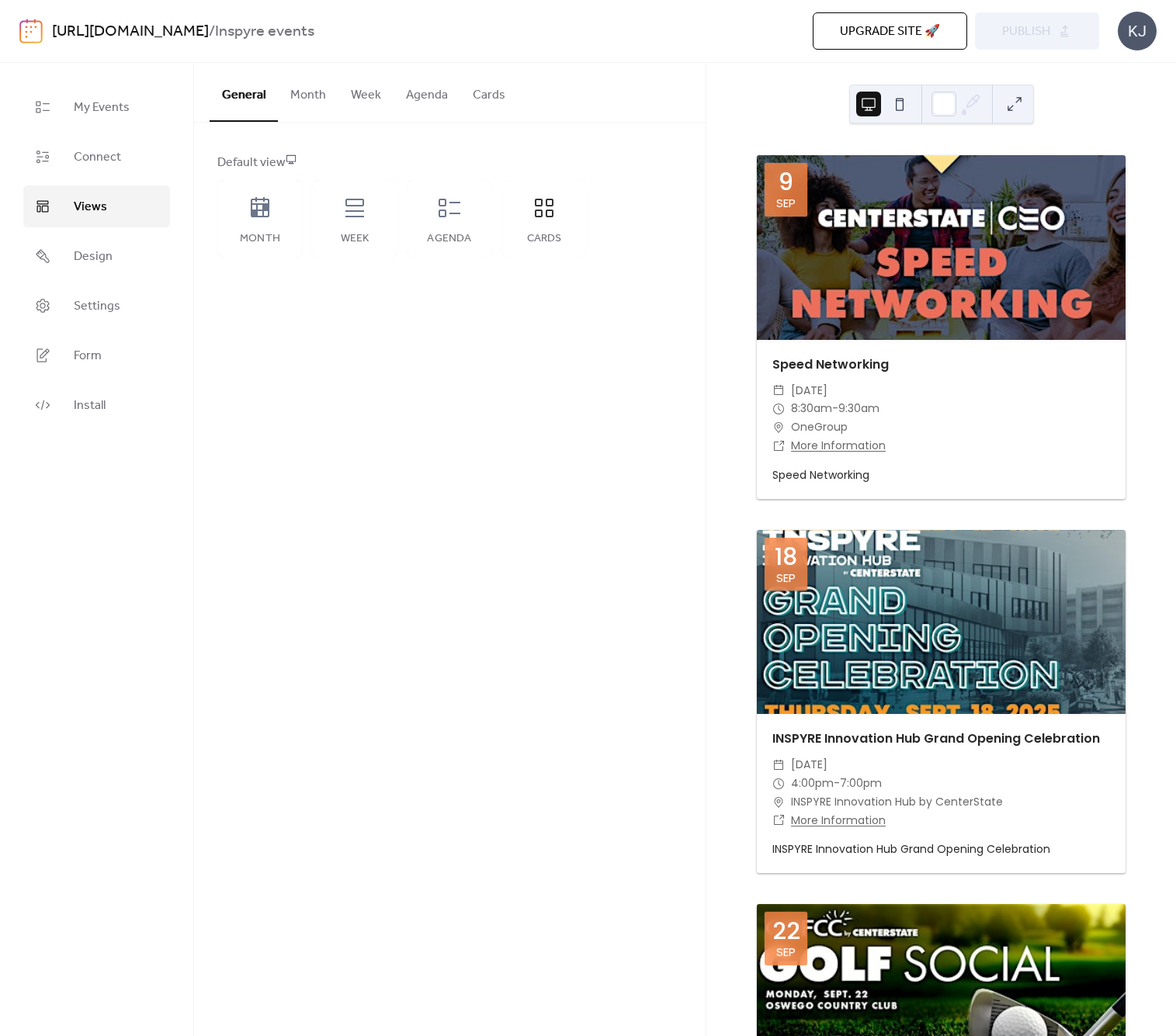
click at [310, 84] on button "Month" at bounding box center [309, 92] width 61 height 57
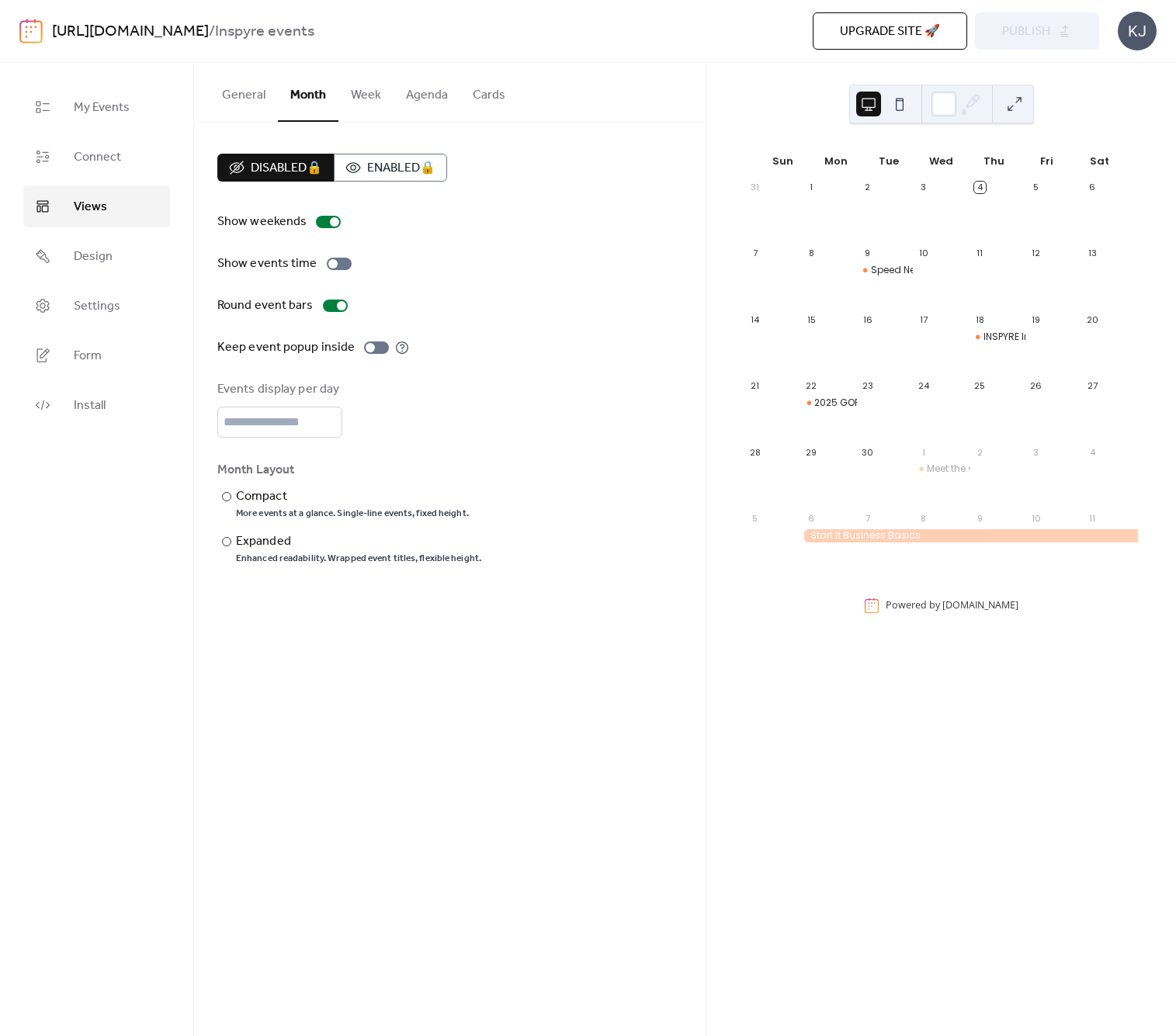
click at [488, 97] on button "Cards" at bounding box center [489, 92] width 57 height 57
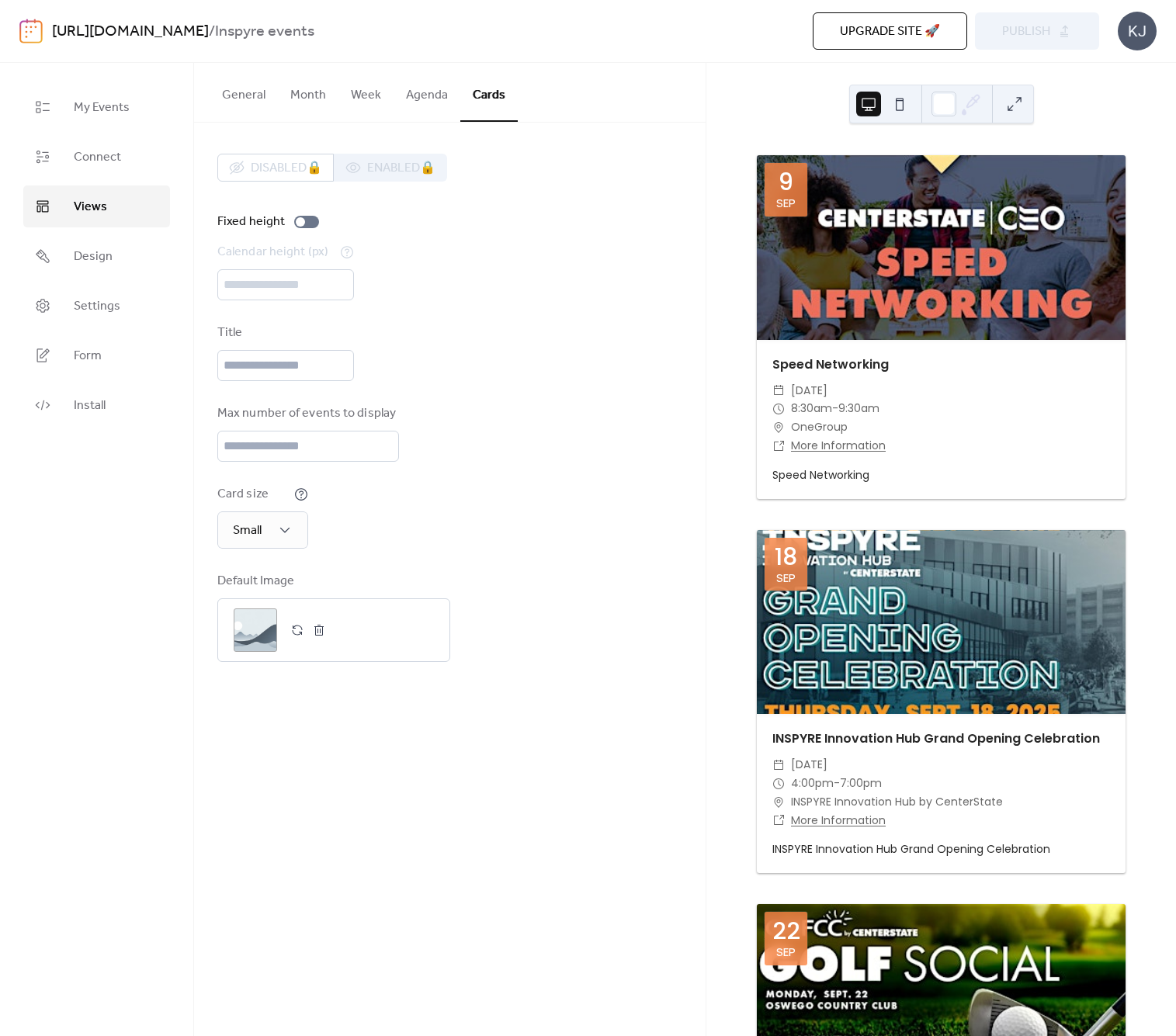
click at [418, 103] on button "Agenda" at bounding box center [426, 92] width 66 height 57
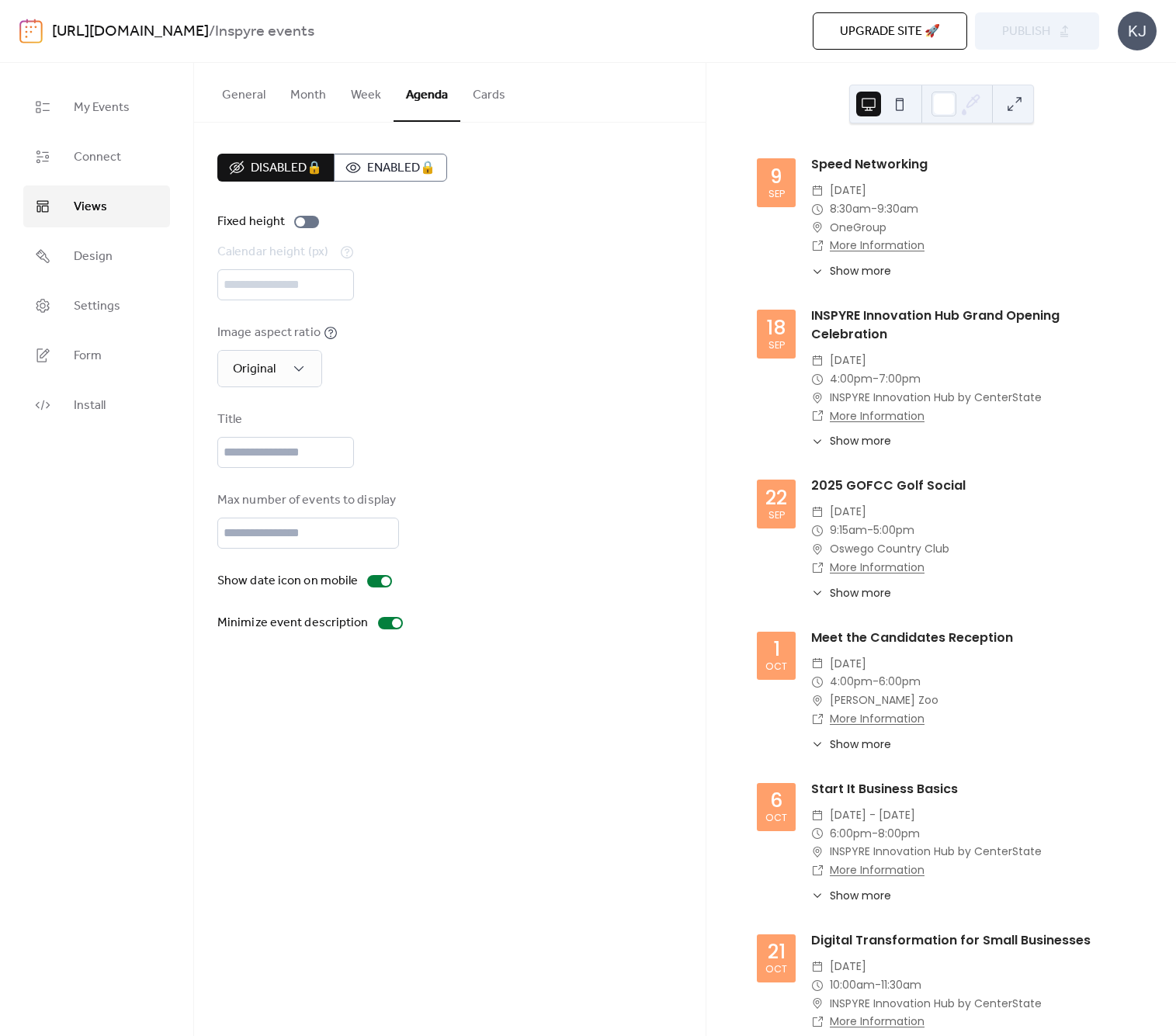
click at [360, 100] on button "Week" at bounding box center [367, 92] width 55 height 57
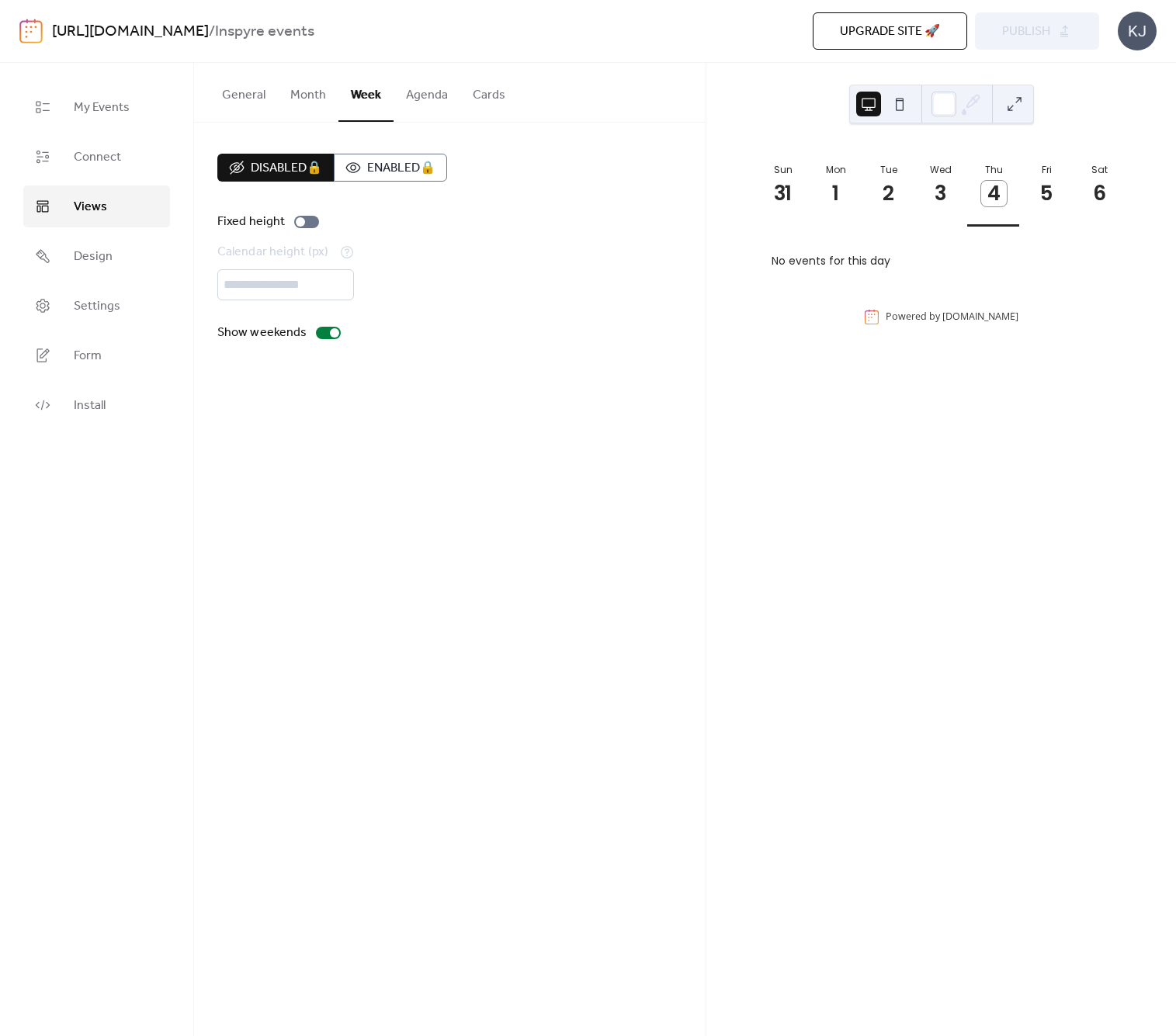
drag, startPoint x: 297, startPoint y: 102, endPoint x: 287, endPoint y: 102, distance: 10.0
click at [297, 102] on button "Month" at bounding box center [309, 92] width 61 height 57
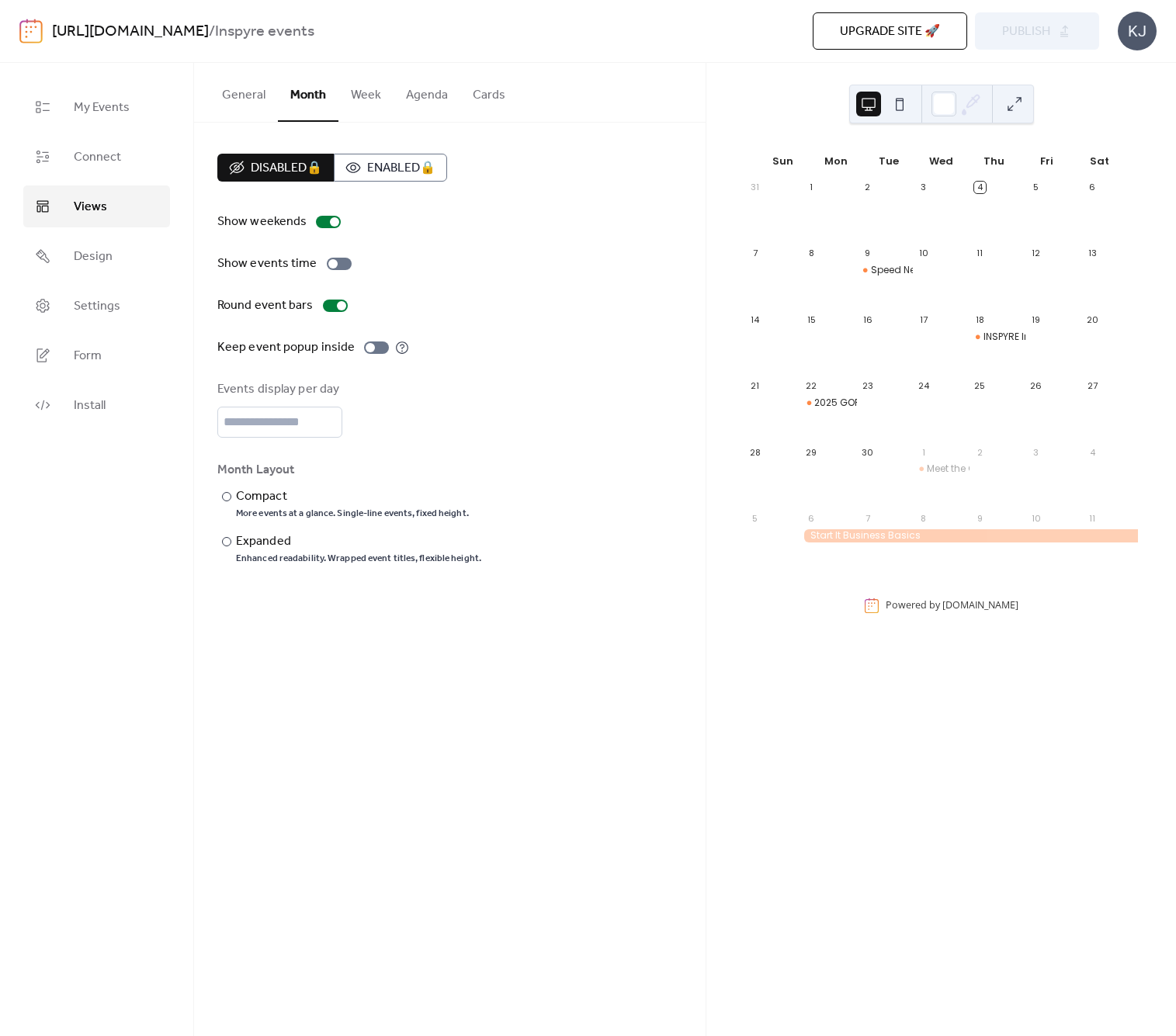
click at [229, 98] on button "General" at bounding box center [243, 92] width 68 height 57
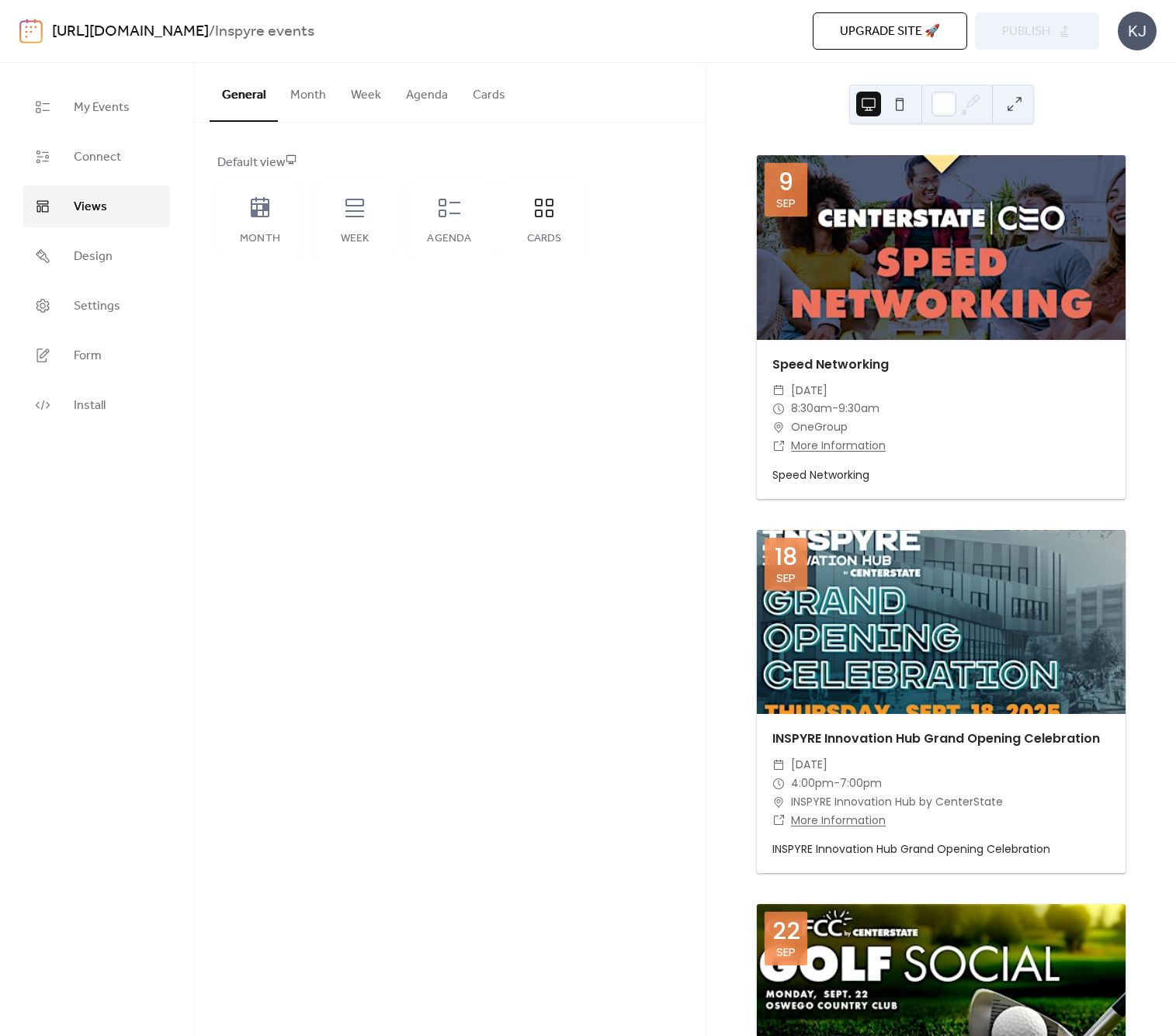
click at [485, 99] on button "Cards" at bounding box center [489, 92] width 57 height 57
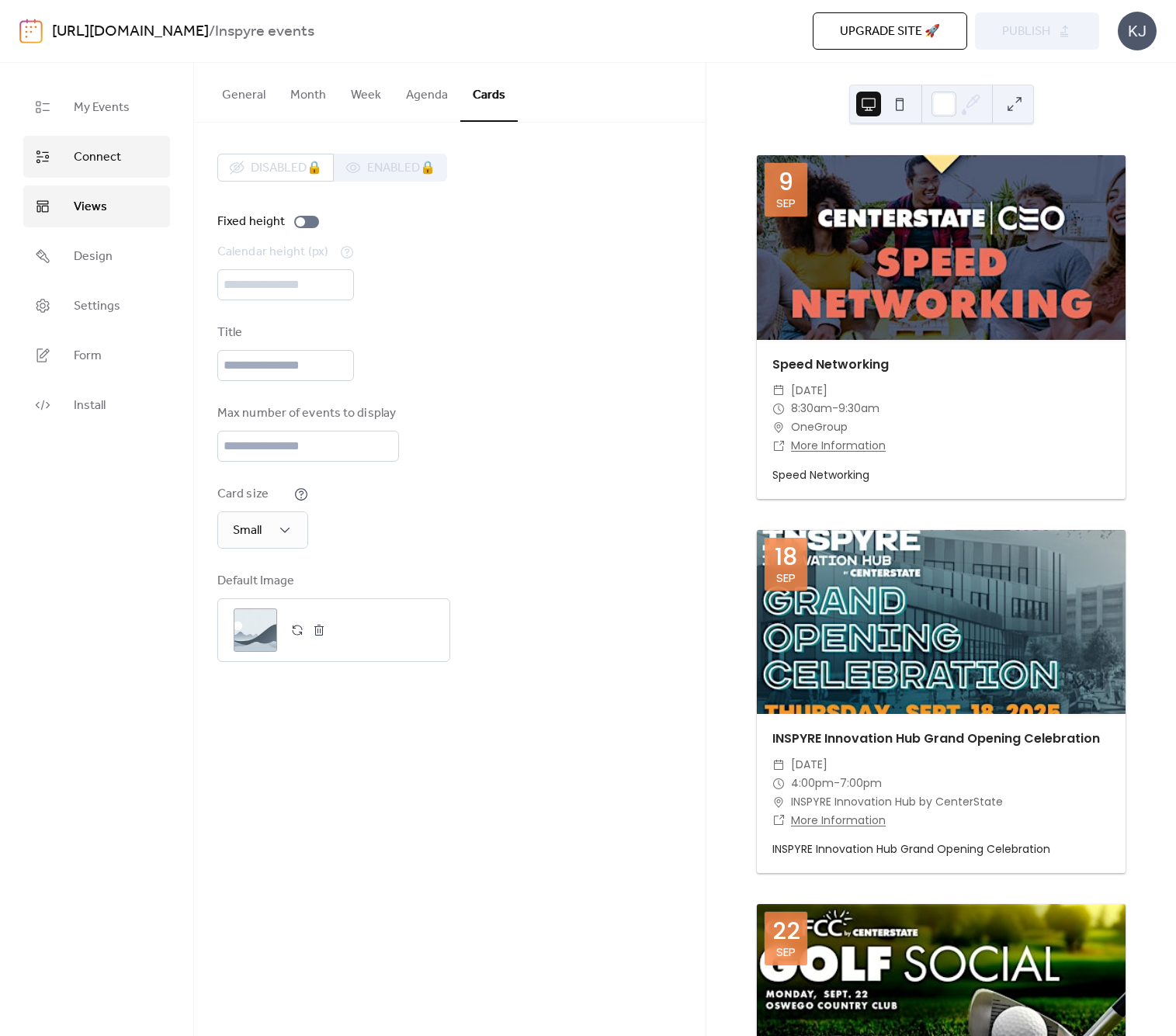
click at [113, 150] on span "Connect" at bounding box center [98, 157] width 47 height 18
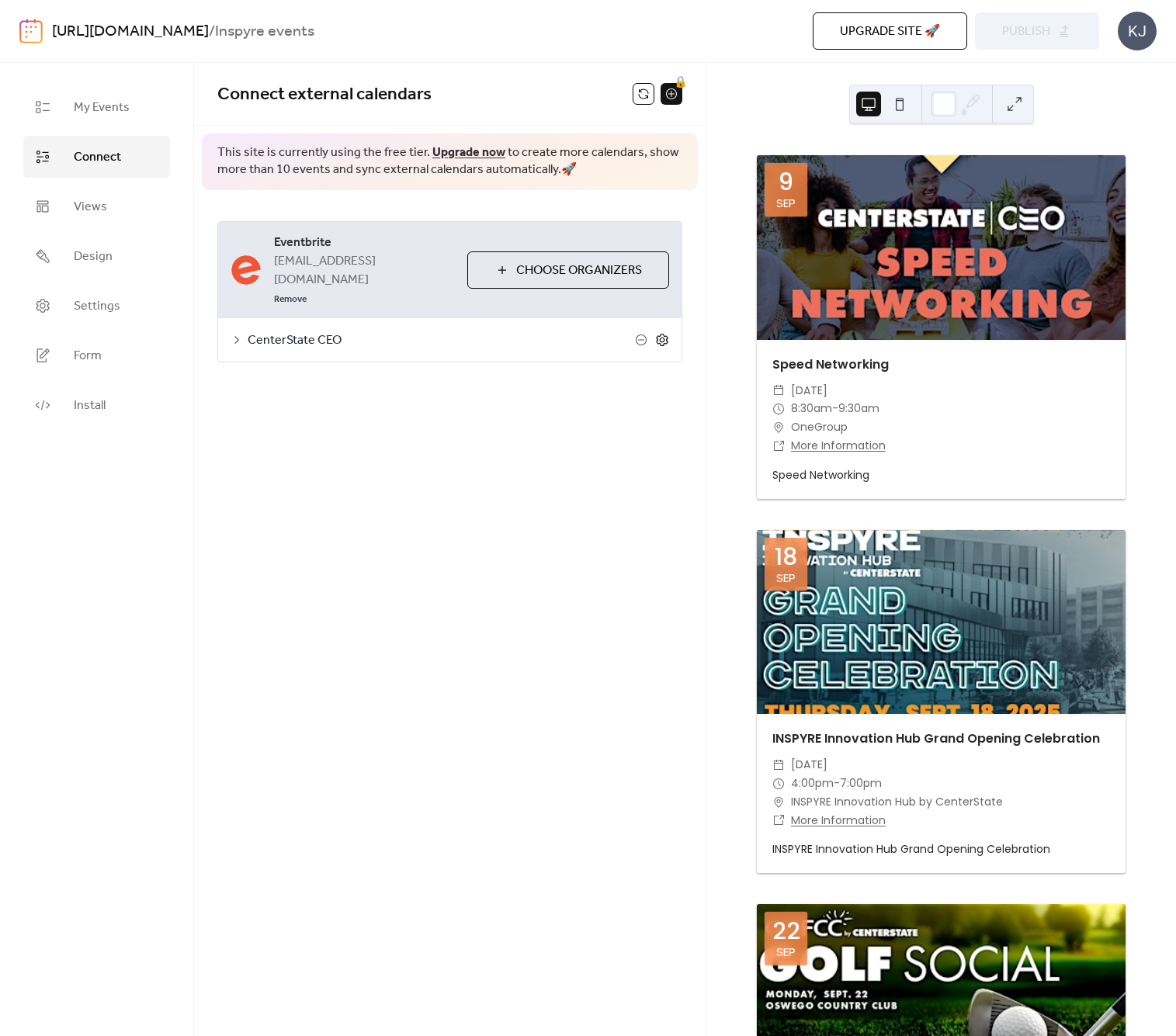
click at [660, 333] on icon at bounding box center [662, 339] width 14 height 14
click at [705, 331] on div "**********" at bounding box center [450, 416] width 512 height 453
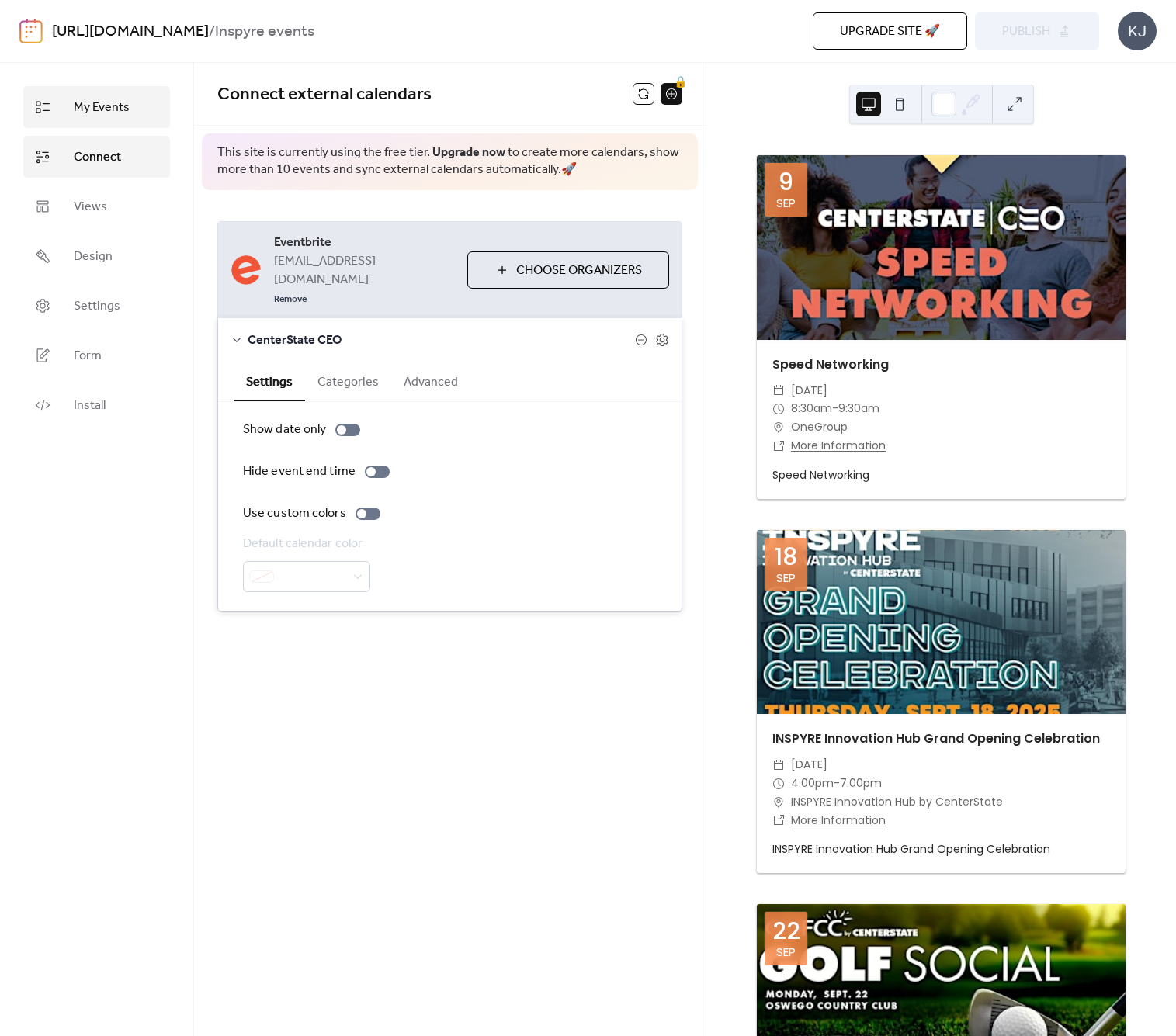
click at [120, 112] on span "My Events" at bounding box center [102, 108] width 56 height 18
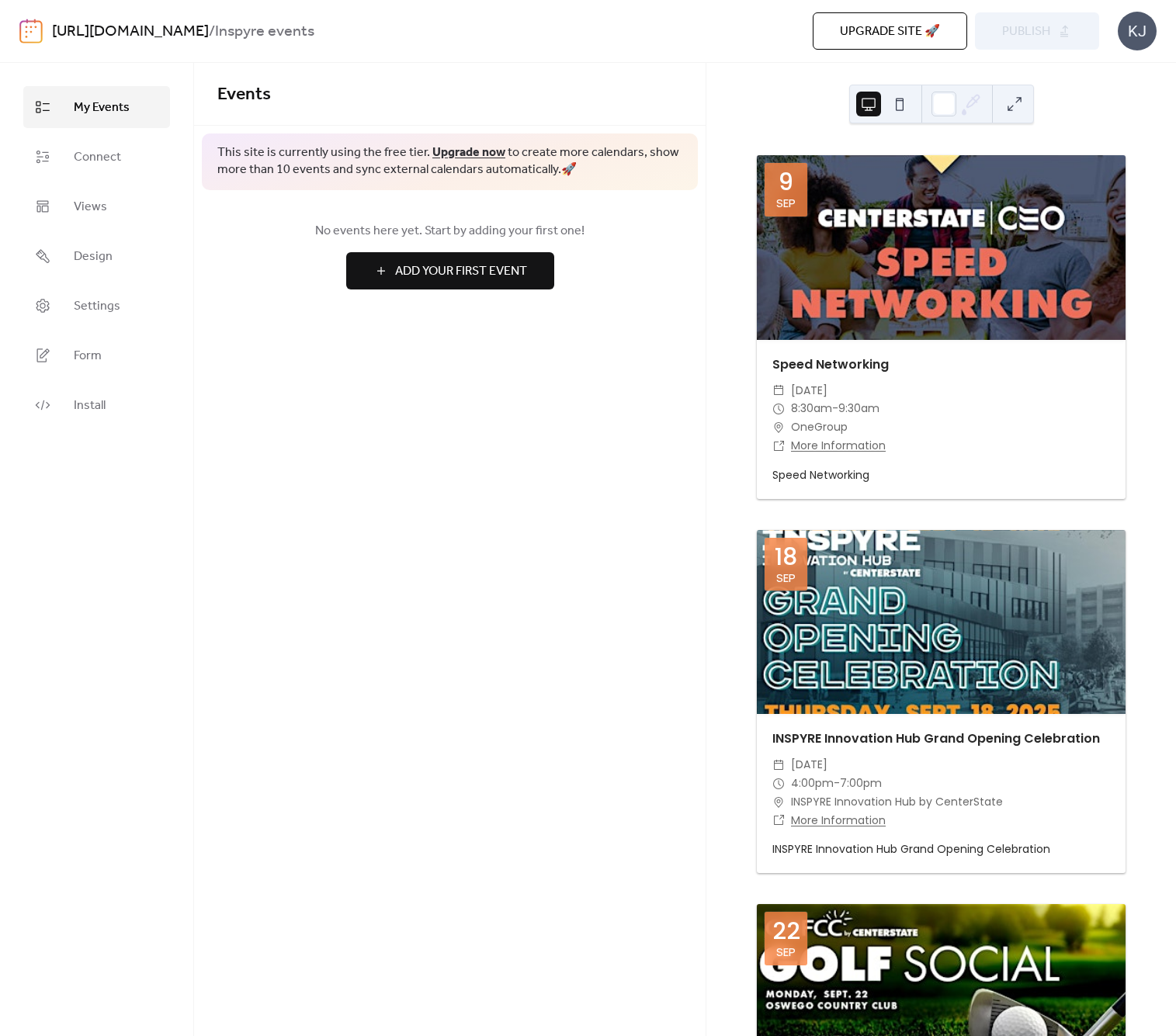
click at [454, 275] on span "Add Your First Event" at bounding box center [461, 271] width 132 height 18
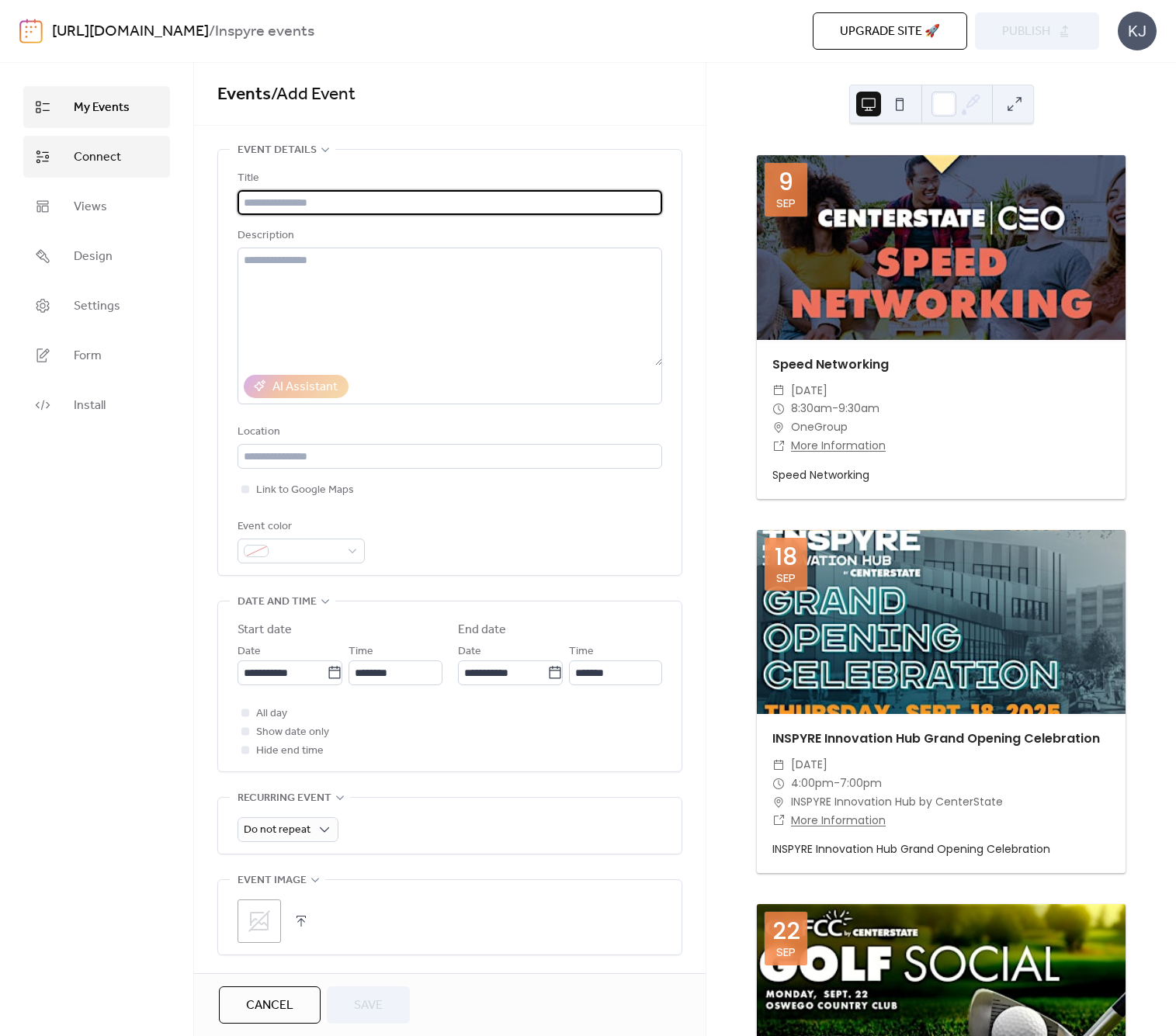
click at [116, 155] on span "Connect" at bounding box center [98, 157] width 47 height 18
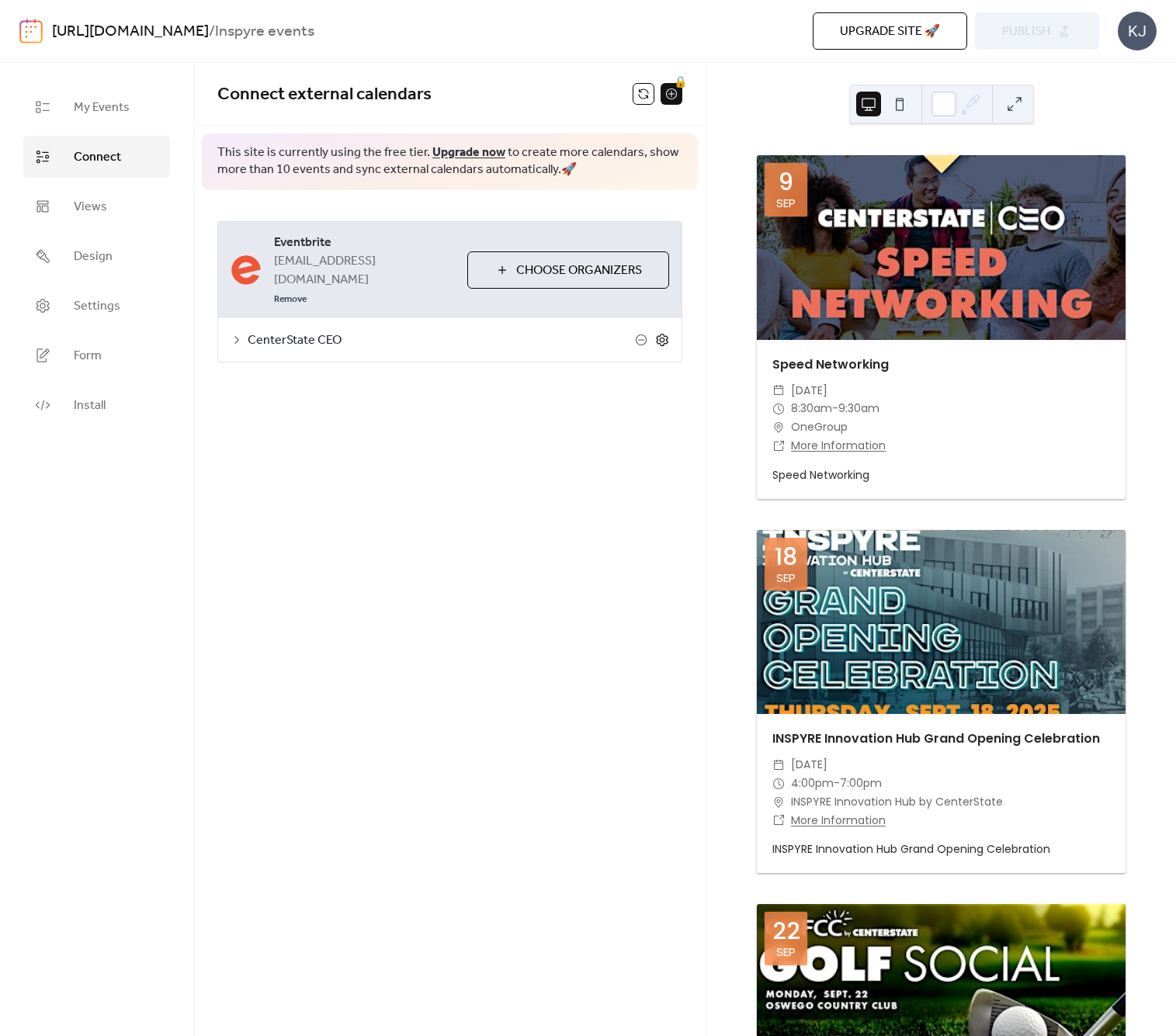
click at [662, 333] on icon at bounding box center [662, 339] width 14 height 14
click at [662, 333] on icon at bounding box center [662, 339] width 14 height 14
drag, startPoint x: 345, startPoint y: 361, endPoint x: 361, endPoint y: 361, distance: 16.0
click at [346, 361] on button "Categories" at bounding box center [348, 380] width 87 height 38
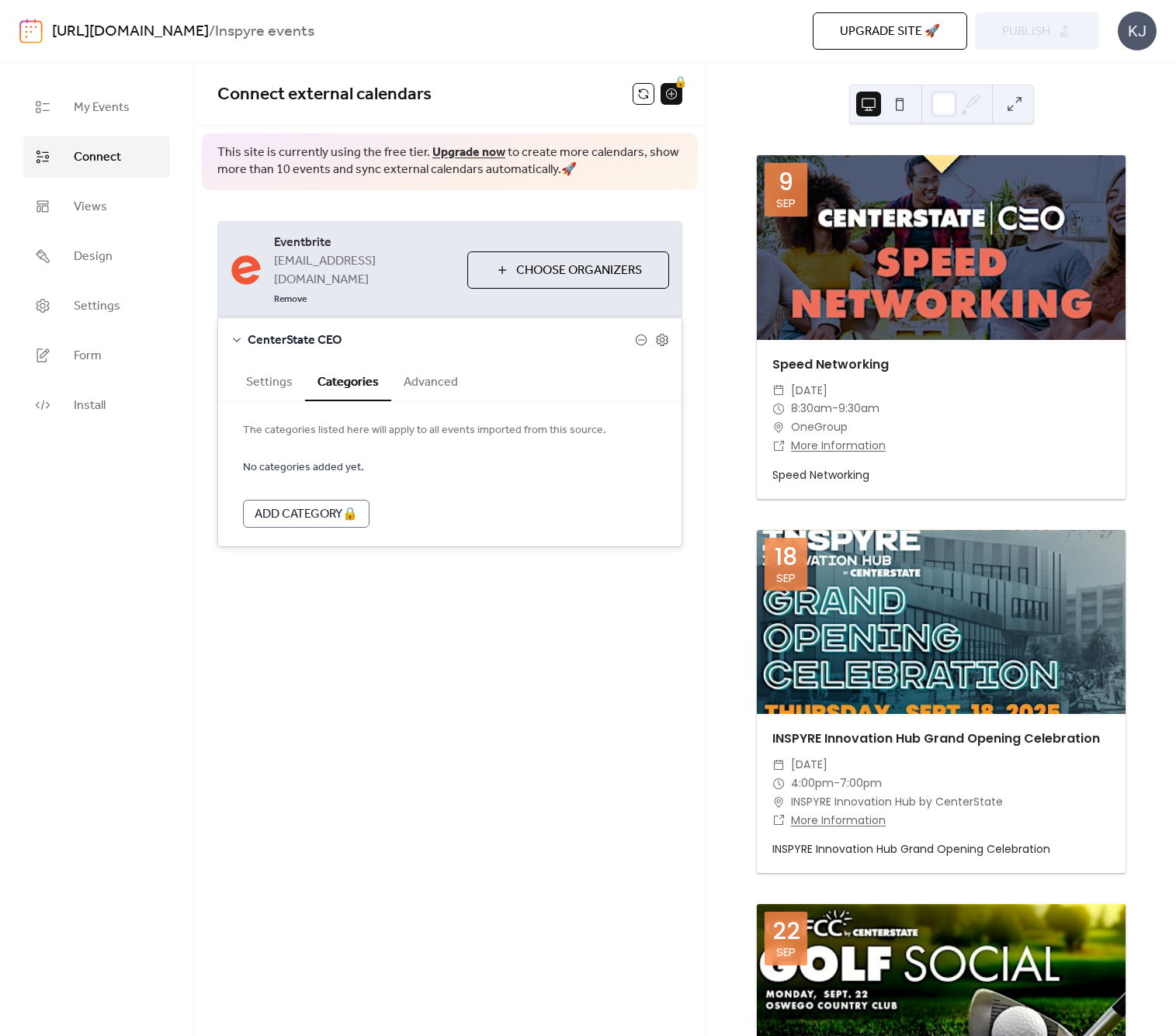
click at [432, 365] on button "Advanced" at bounding box center [431, 380] width 79 height 38
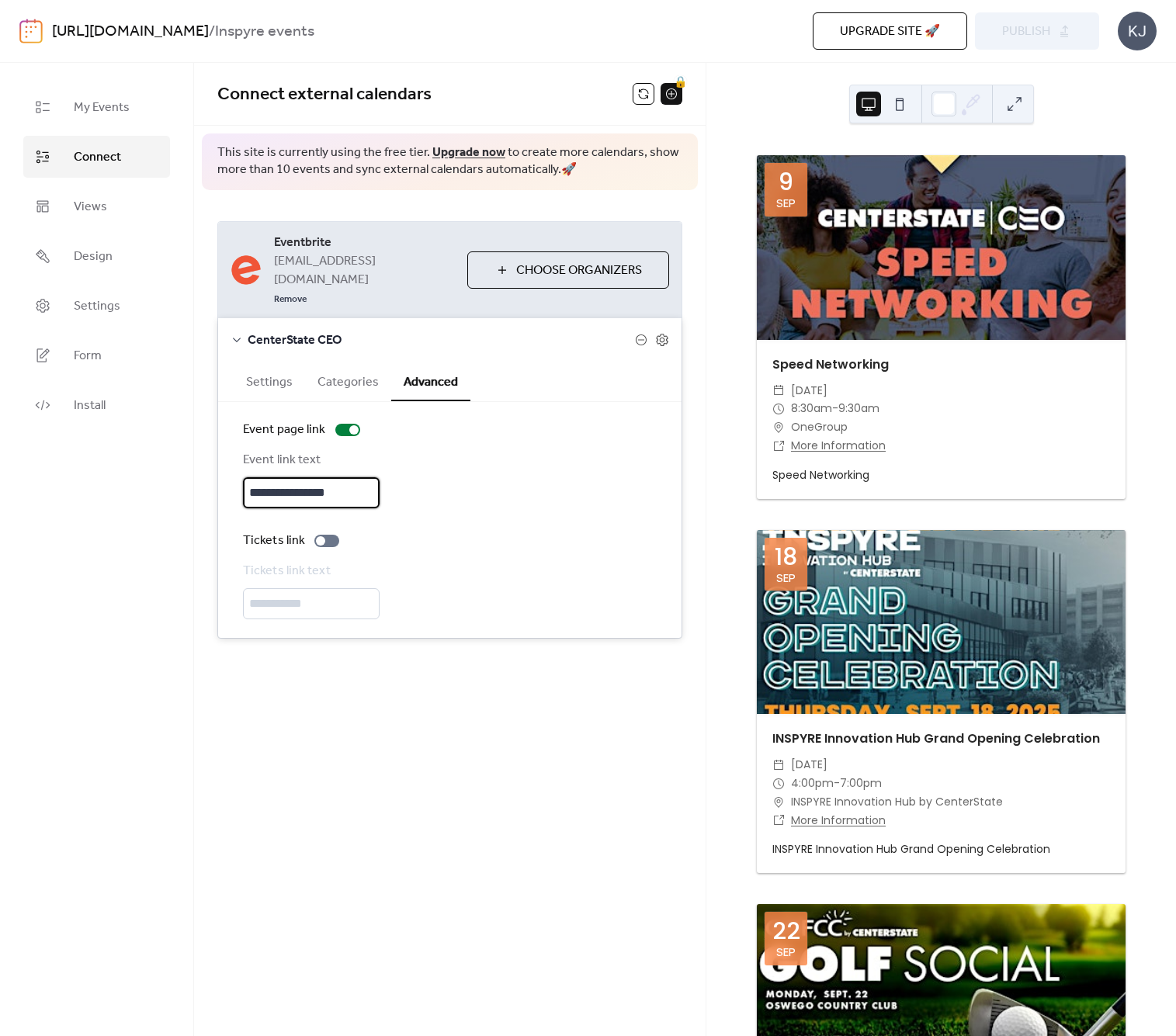
click at [356, 477] on input "**********" at bounding box center [311, 492] width 137 height 31
click at [280, 361] on button "Settings" at bounding box center [269, 380] width 71 height 38
click at [344, 425] on div at bounding box center [341, 429] width 9 height 9
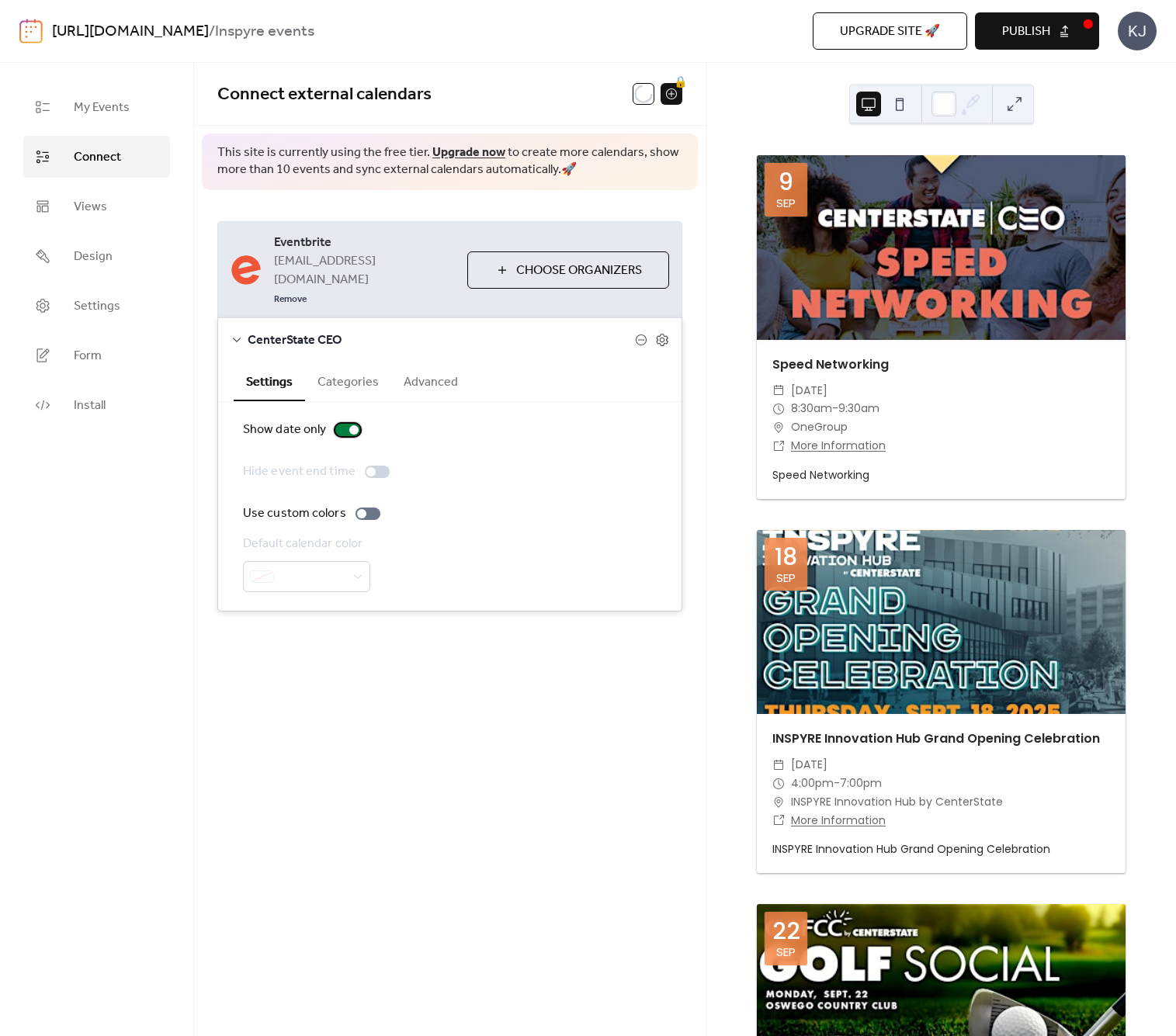
click at [351, 425] on div at bounding box center [354, 429] width 9 height 9
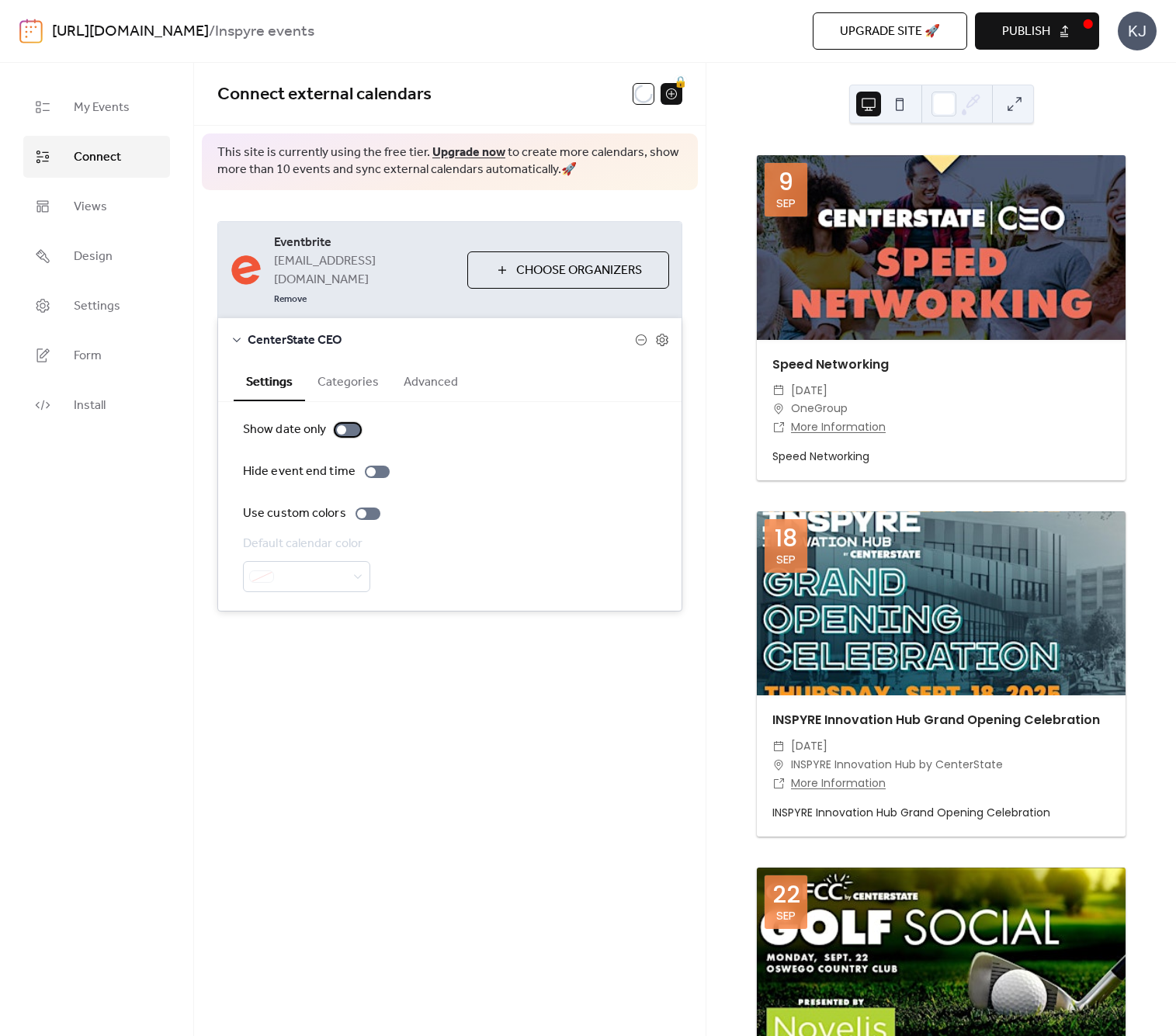
click at [341, 425] on div at bounding box center [341, 429] width 9 height 9
click at [351, 425] on div at bounding box center [354, 429] width 9 height 9
click at [445, 633] on div "**********" at bounding box center [450, 368] width 512 height 611
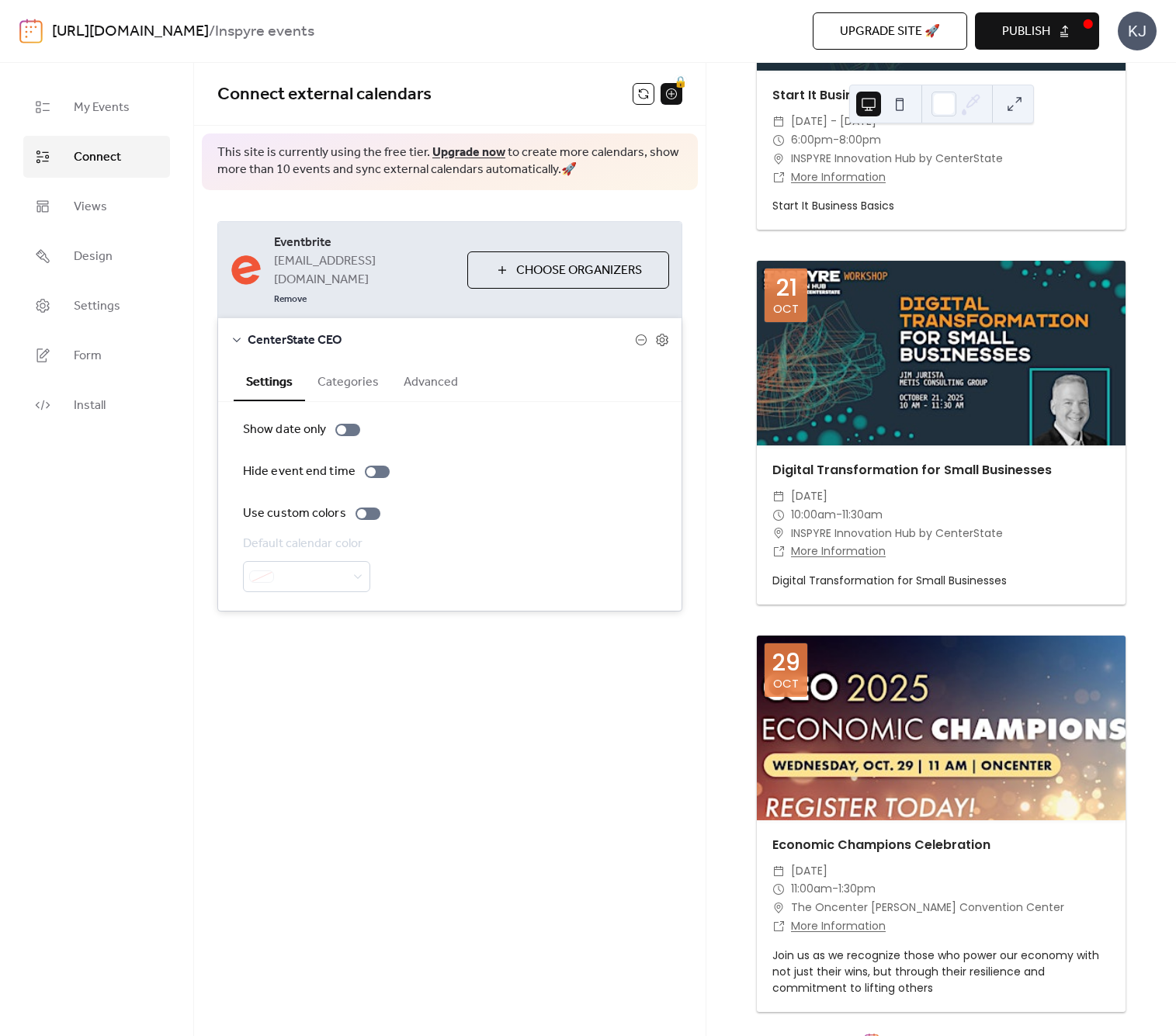
scroll to position [1796, 0]
